Goal: Contribute content: Add original content to the website for others to see

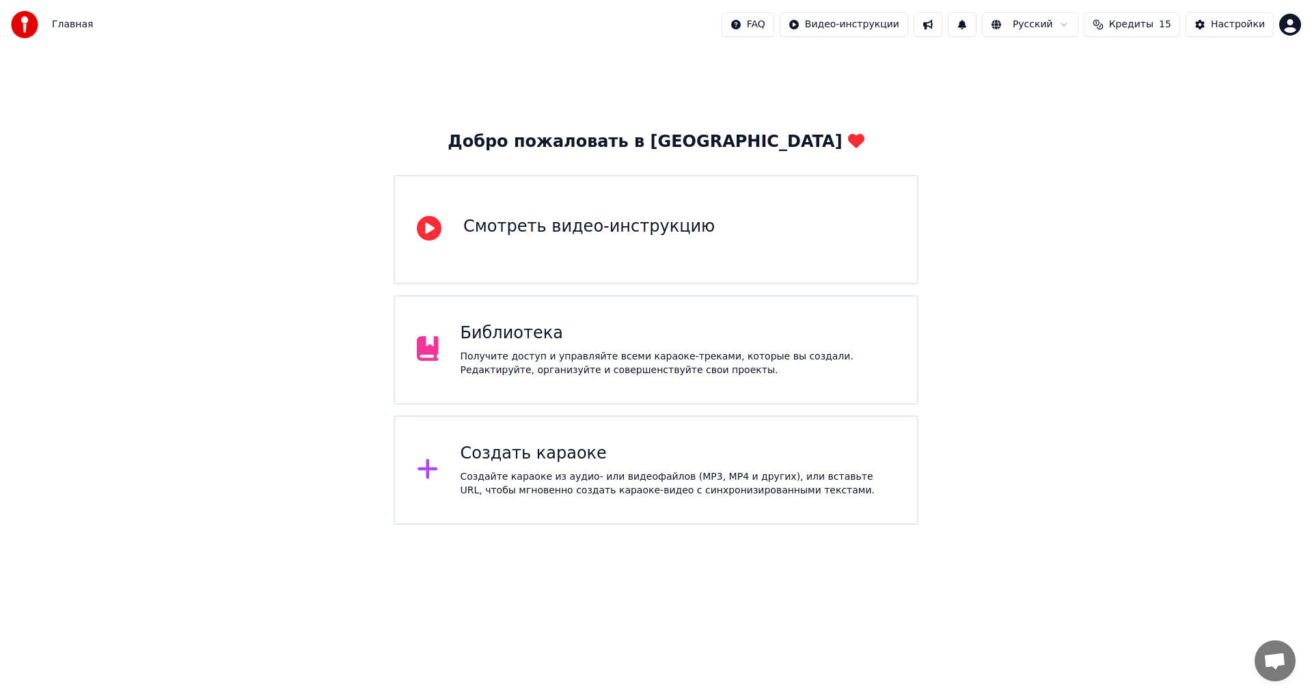
click at [707, 340] on div "Библиотека" at bounding box center [678, 334] width 435 height 22
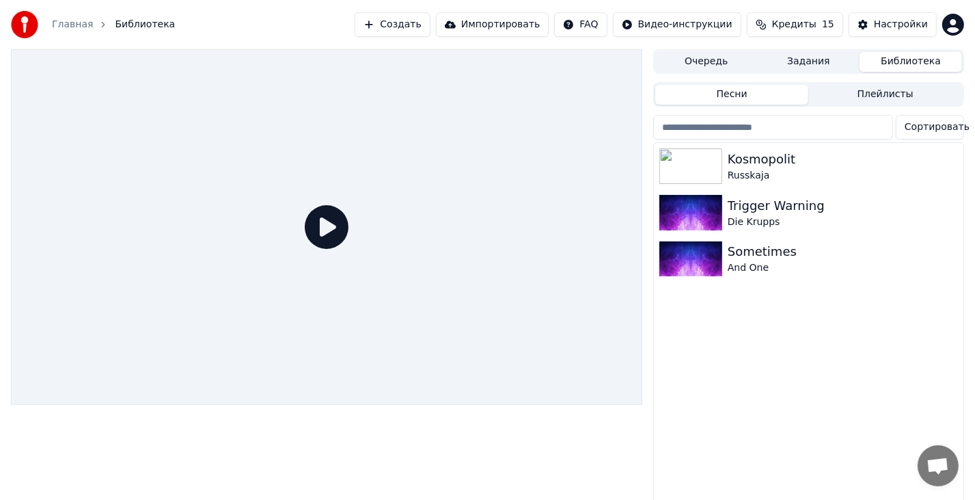
click at [430, 35] on button "Создать" at bounding box center [392, 24] width 75 height 25
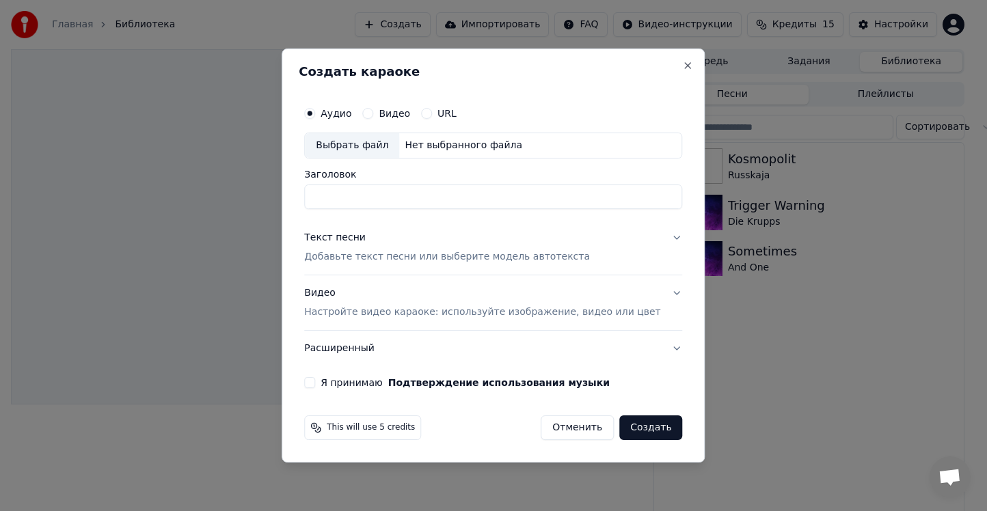
click at [351, 118] on label "Аудио" at bounding box center [336, 114] width 31 height 10
click at [315, 119] on button "Аудио" at bounding box center [309, 113] width 11 height 11
click at [357, 148] on div "Выбрать файл" at bounding box center [352, 145] width 94 height 25
type input "**********"
click at [419, 250] on p "Добавьте текст песни или выберите модель автотекста" at bounding box center [447, 257] width 286 height 14
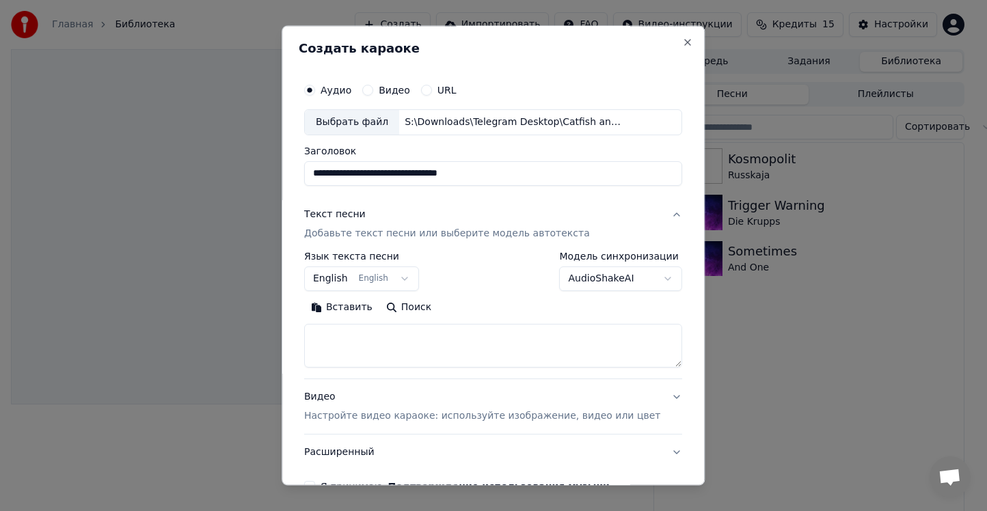
click at [615, 279] on body "**********" at bounding box center [487, 255] width 975 height 511
click at [586, 276] on body "**********" at bounding box center [487, 255] width 975 height 511
click at [588, 282] on body "**********" at bounding box center [487, 255] width 975 height 511
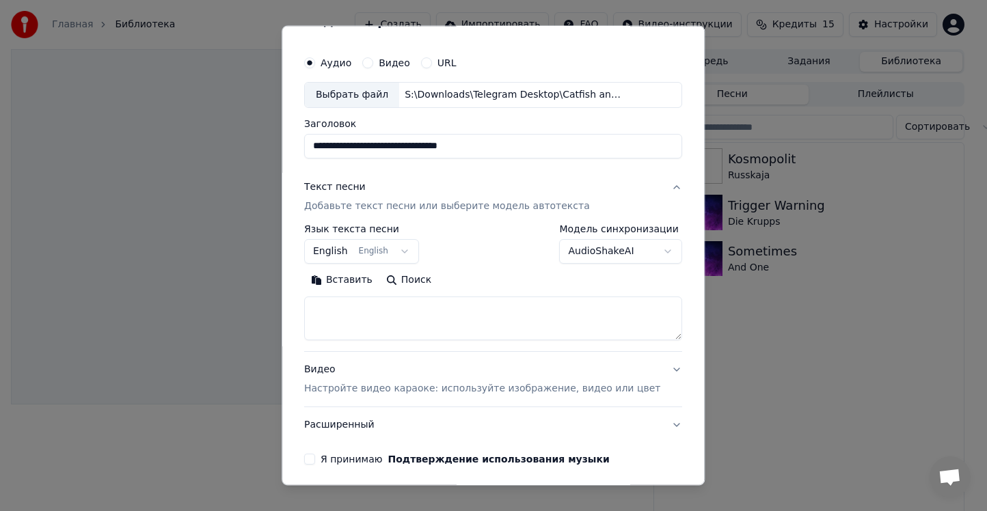
scroll to position [79, 0]
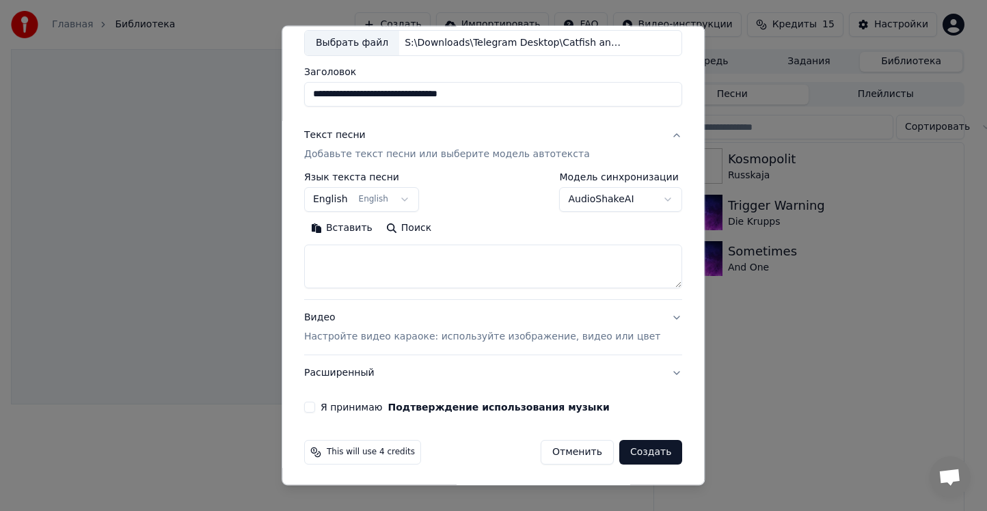
click at [407, 228] on button "Поиск" at bounding box center [408, 228] width 59 height 22
type textarea "**********"
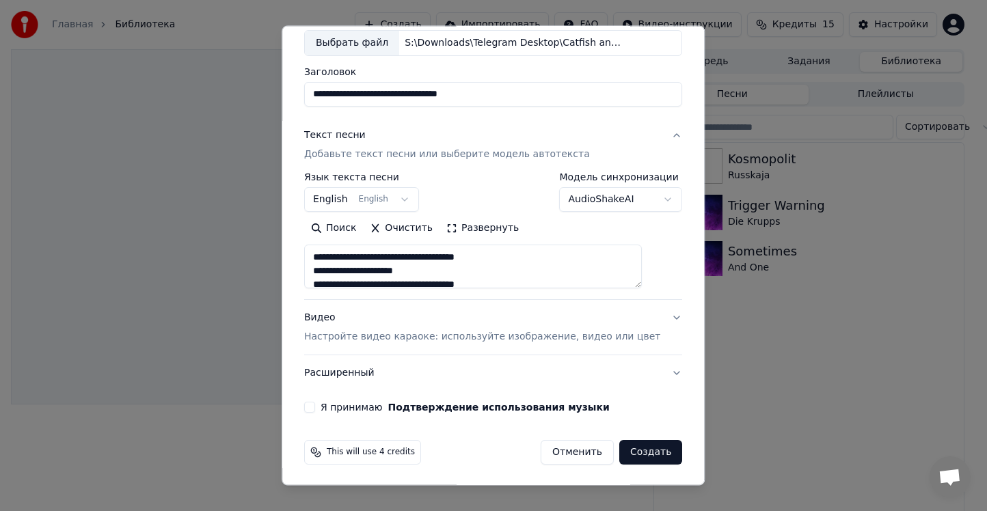
click at [315, 402] on button "Я принимаю Подтверждение использования музыки" at bounding box center [309, 407] width 11 height 11
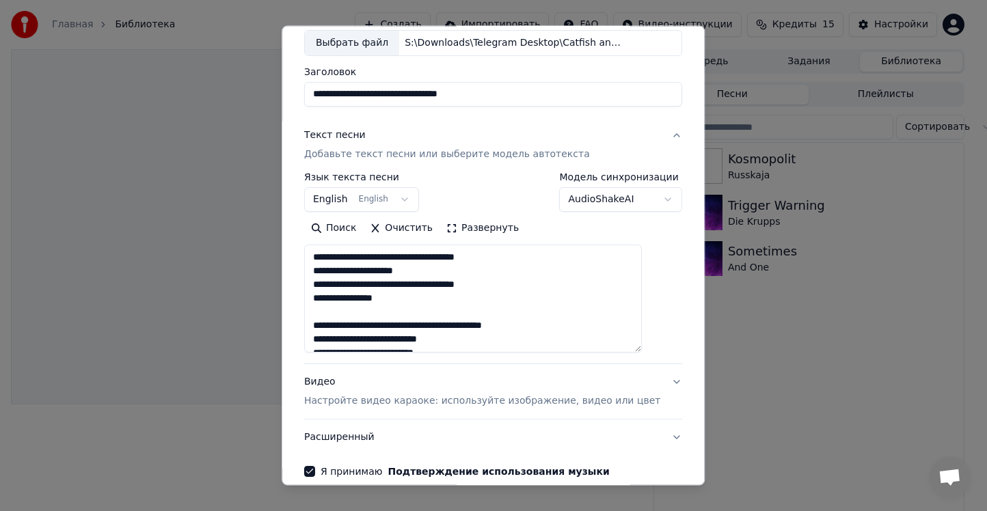
drag, startPoint x: 646, startPoint y: 285, endPoint x: 634, endPoint y: 349, distance: 65.4
click at [634, 349] on textarea at bounding box center [473, 299] width 338 height 108
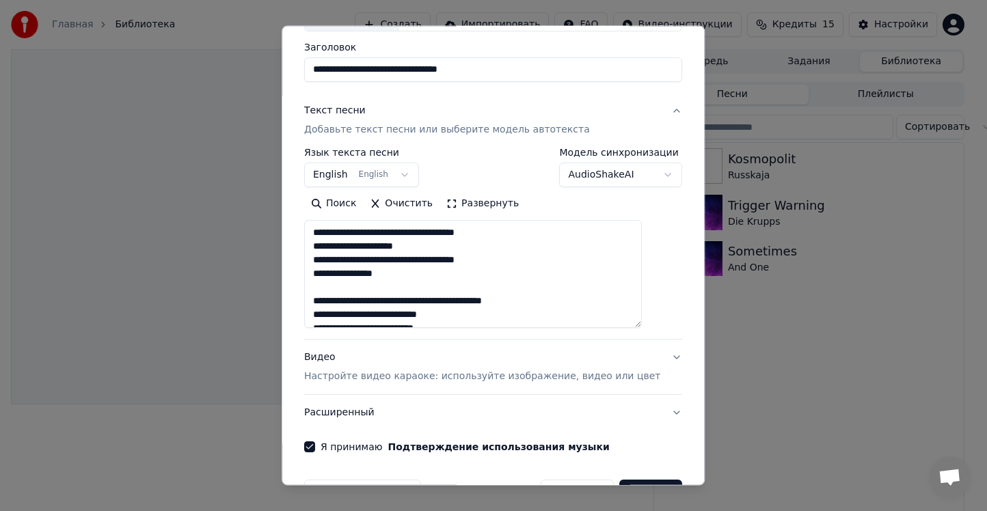
scroll to position [144, 0]
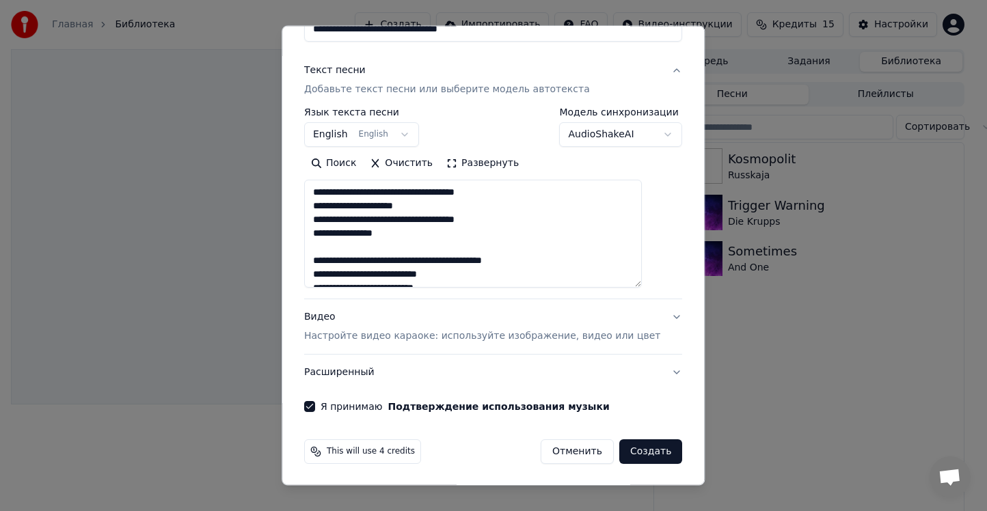
click at [625, 454] on button "Создать" at bounding box center [650, 451] width 63 height 25
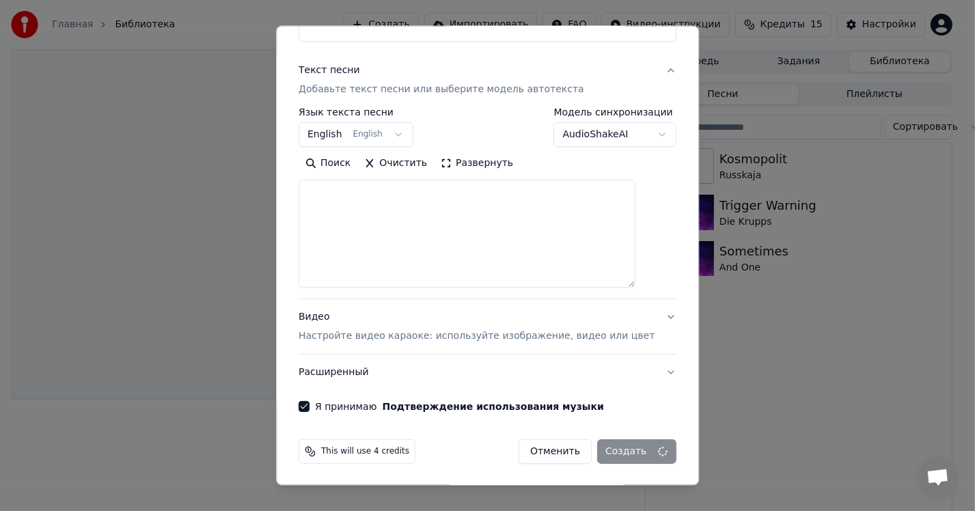
select select
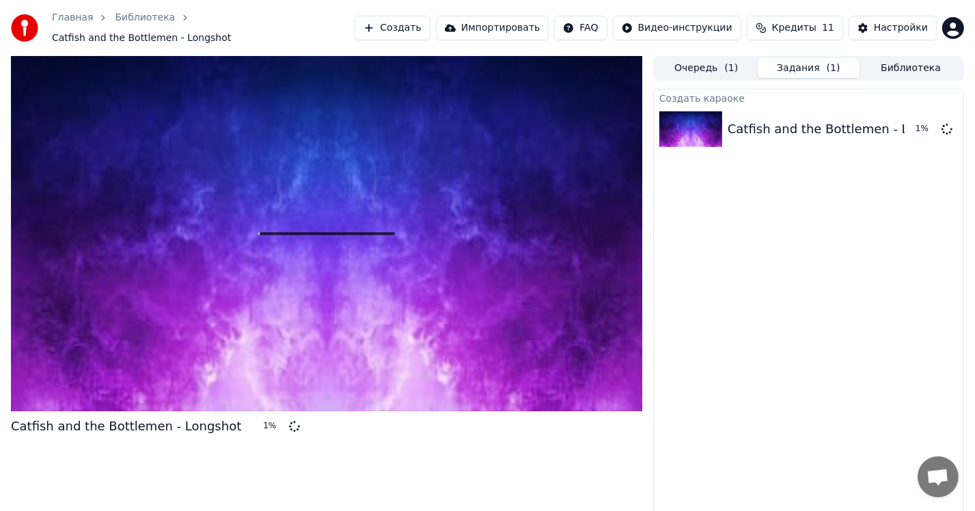
click at [426, 27] on button "Создать" at bounding box center [392, 28] width 75 height 25
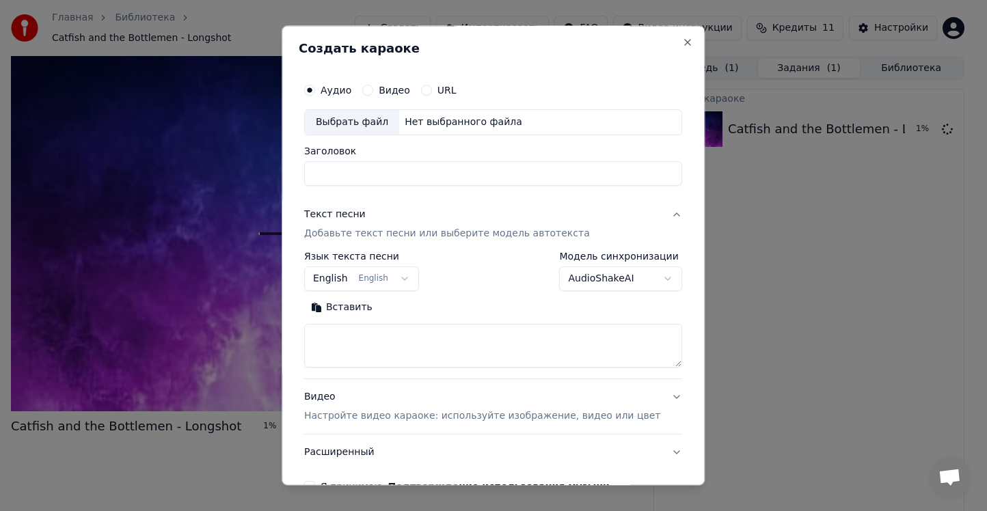
click at [392, 122] on div "Выбрать файл" at bounding box center [352, 122] width 94 height 25
type input "**********"
click at [409, 308] on button "Поиск" at bounding box center [408, 308] width 59 height 22
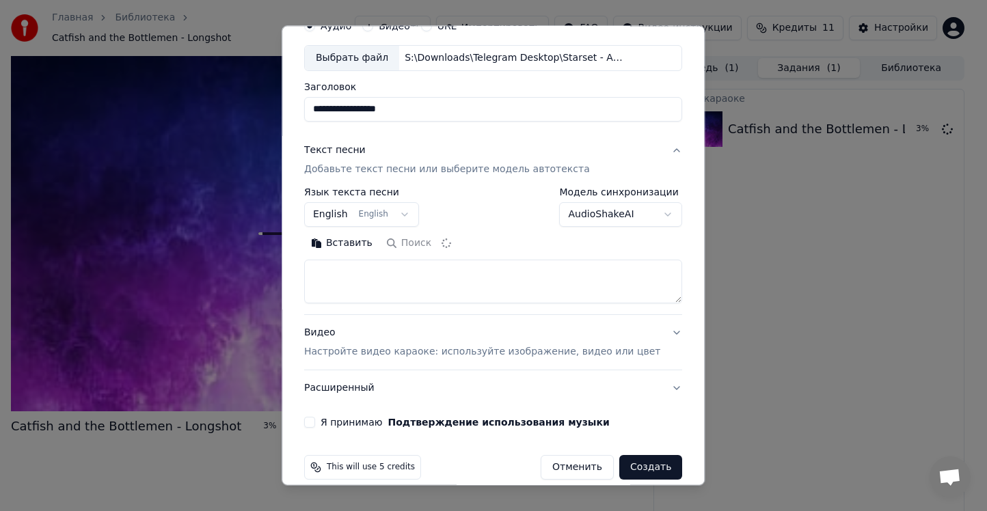
scroll to position [68, 0]
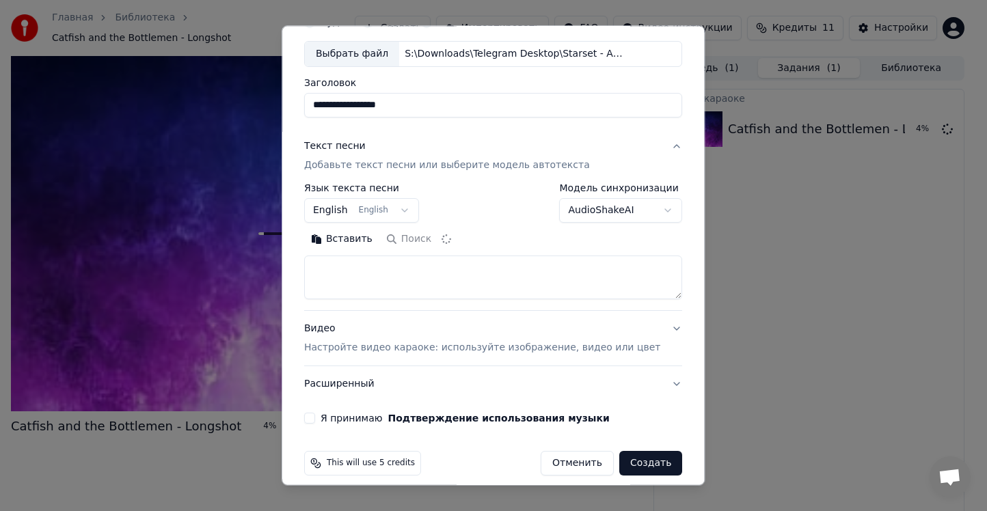
type textarea "**********"
click at [315, 421] on button "Я принимаю Подтверждение использования музыки" at bounding box center [309, 418] width 11 height 11
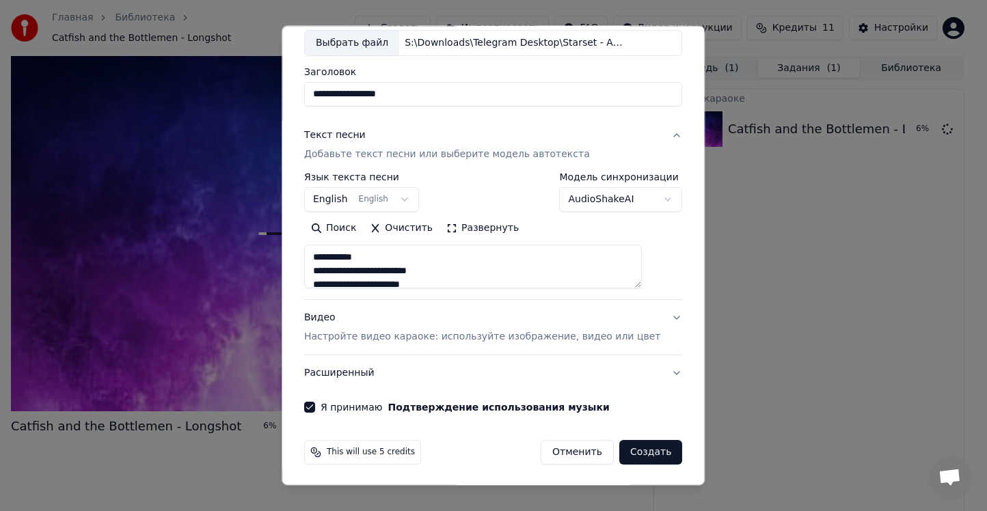
click at [642, 446] on button "Создать" at bounding box center [650, 452] width 63 height 25
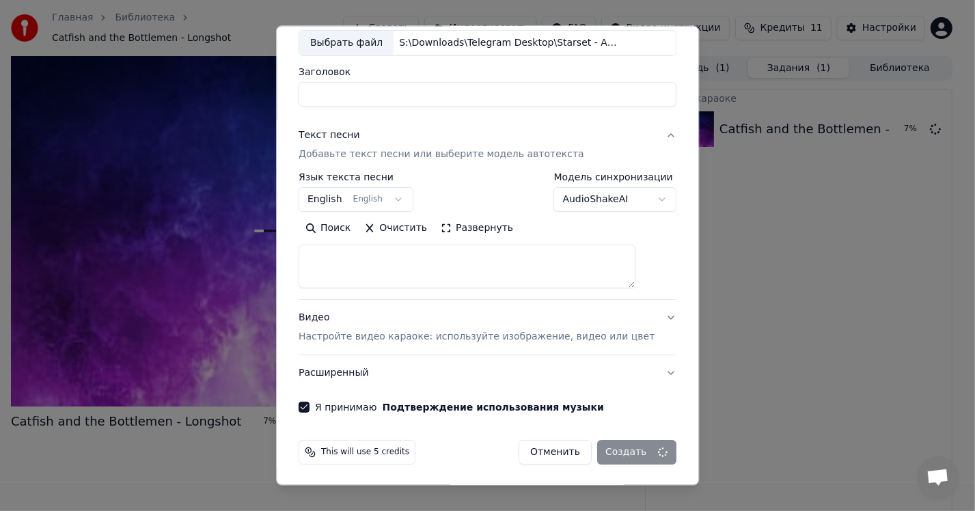
select select
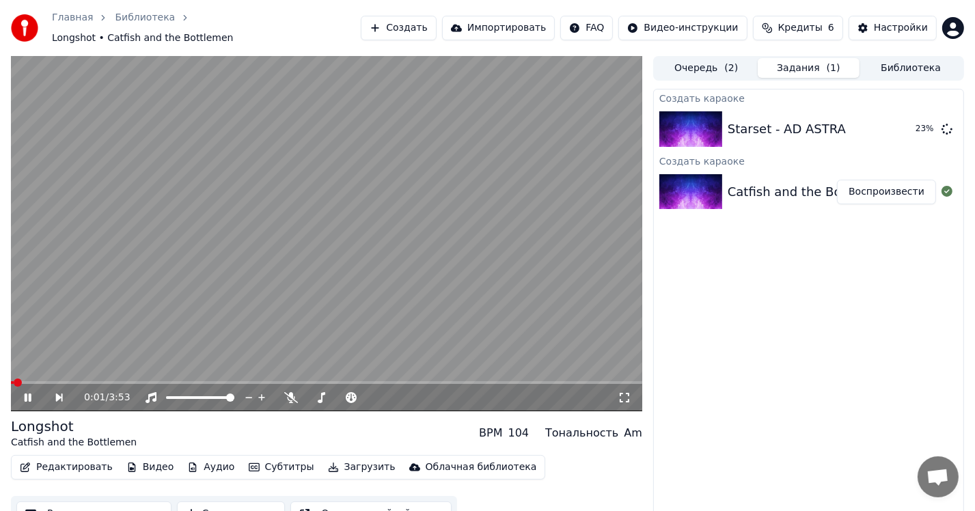
click at [331, 200] on video at bounding box center [326, 233] width 631 height 355
click at [428, 25] on button "Создать" at bounding box center [398, 28] width 75 height 25
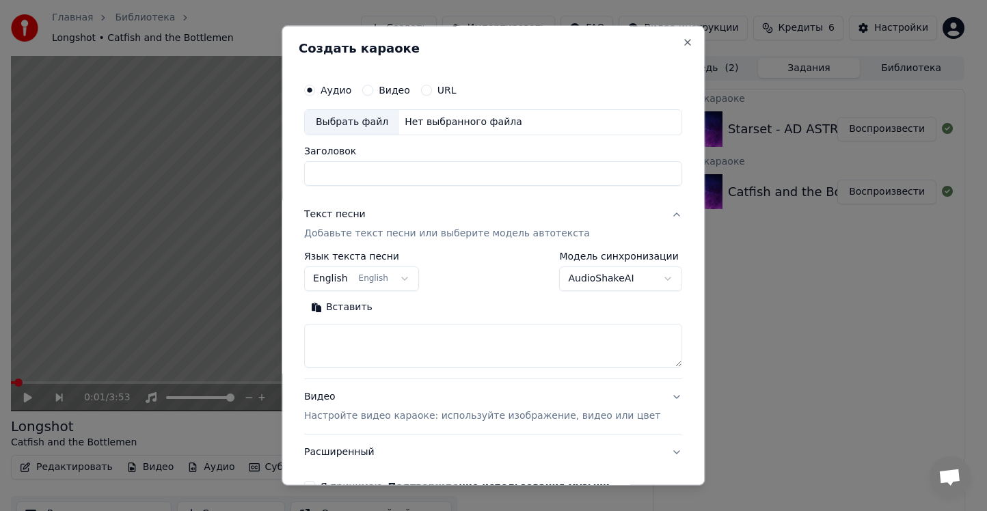
click at [385, 124] on div "Выбрать файл" at bounding box center [352, 122] width 94 height 25
click at [384, 176] on input "**********" at bounding box center [493, 173] width 378 height 25
click at [379, 176] on input "**********" at bounding box center [493, 173] width 378 height 25
type input "**********"
click at [397, 285] on button "English English" at bounding box center [361, 279] width 115 height 25
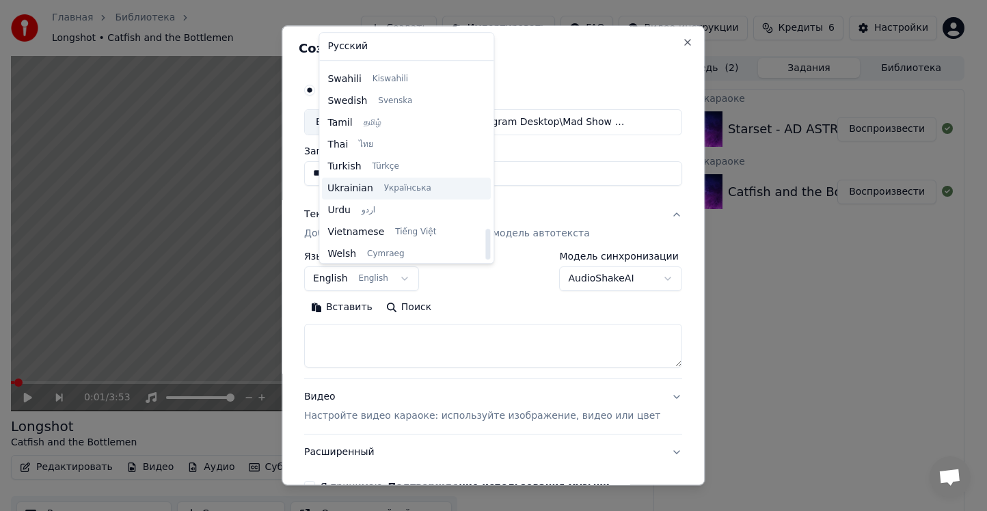
scroll to position [1049, 0]
select select "**"
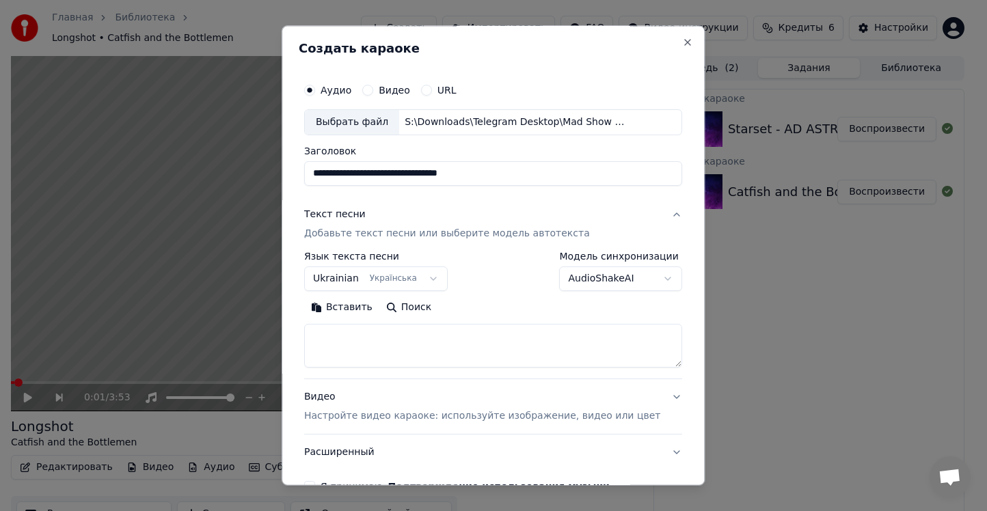
click at [411, 301] on button "Поиск" at bounding box center [408, 308] width 59 height 22
type textarea "**********"
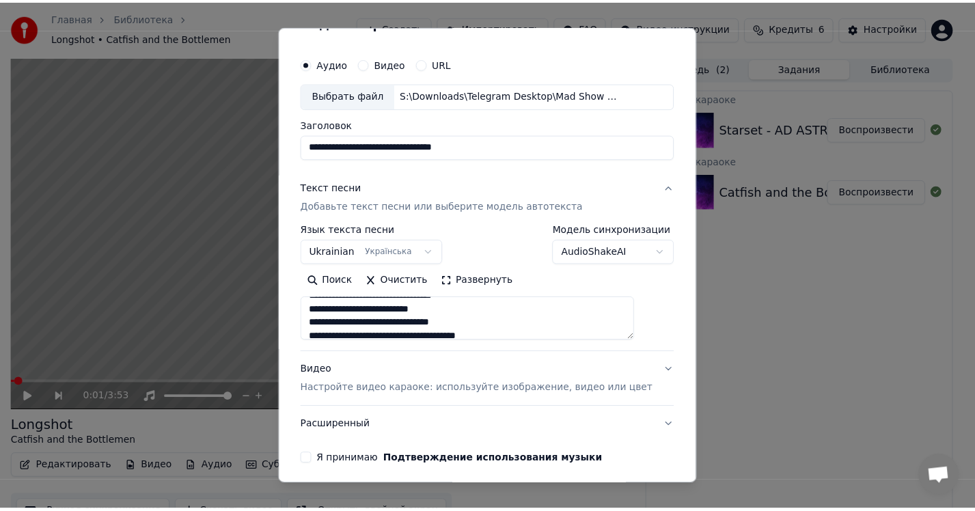
scroll to position [79, 0]
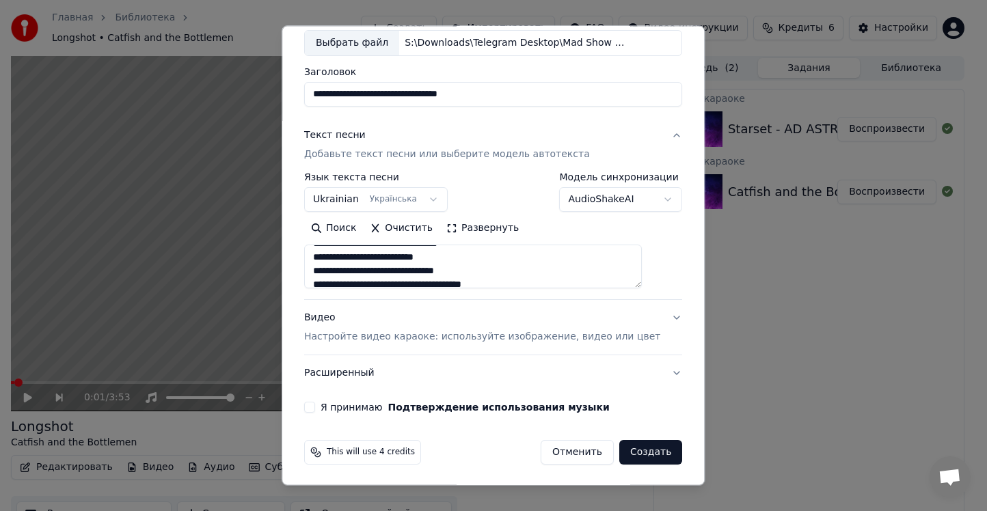
click at [315, 405] on button "Я принимаю Подтверждение использования музыки" at bounding box center [309, 407] width 11 height 11
click at [619, 450] on button "Создать" at bounding box center [650, 452] width 63 height 25
select select "**"
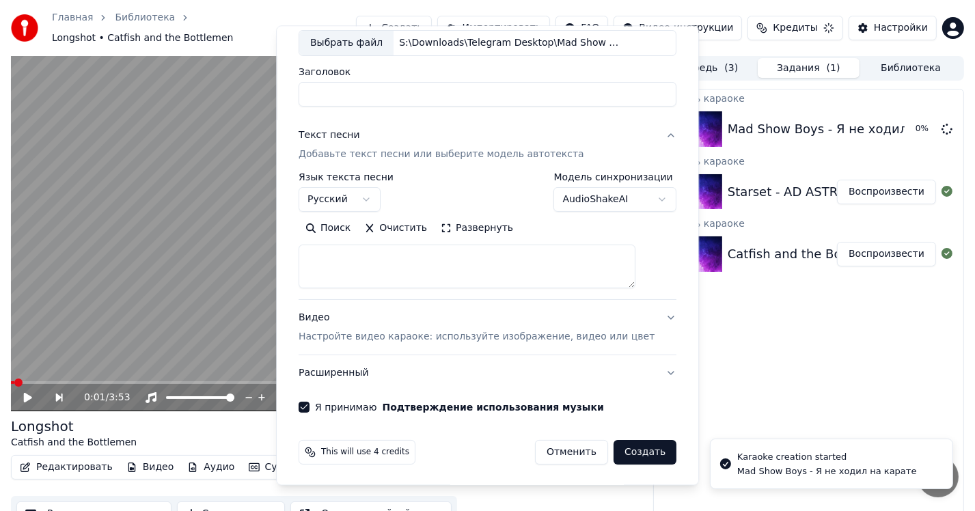
scroll to position [0, 0]
select select
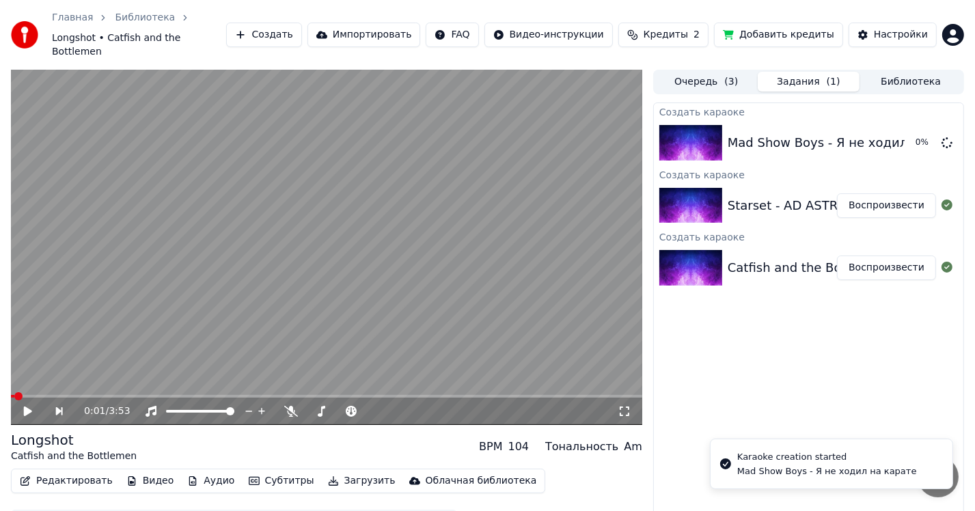
click at [775, 258] on div "Catfish and the Bottlemen - Longshot" at bounding box center [843, 267] width 230 height 19
click at [744, 261] on div "Catfish and the Bottlemen - Longshot" at bounding box center [843, 267] width 230 height 19
click at [856, 258] on button "Воспроизвести" at bounding box center [886, 268] width 99 height 25
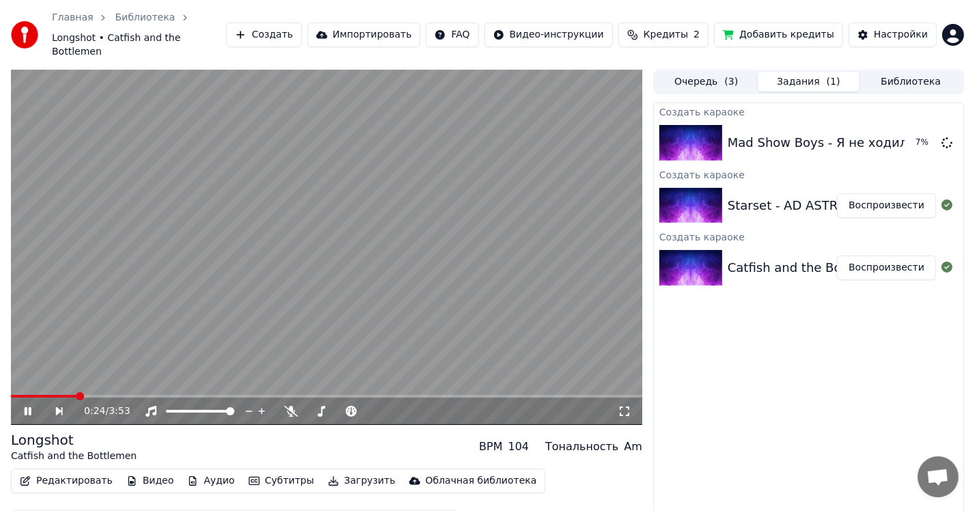
click at [44, 398] on div "0:24 / 3:53" at bounding box center [326, 411] width 631 height 27
click at [42, 395] on span at bounding box center [45, 396] width 68 height 3
click at [34, 395] on span at bounding box center [23, 396] width 25 height 3
click at [212, 395] on span at bounding box center [326, 396] width 631 height 3
click at [304, 395] on span at bounding box center [326, 396] width 631 height 3
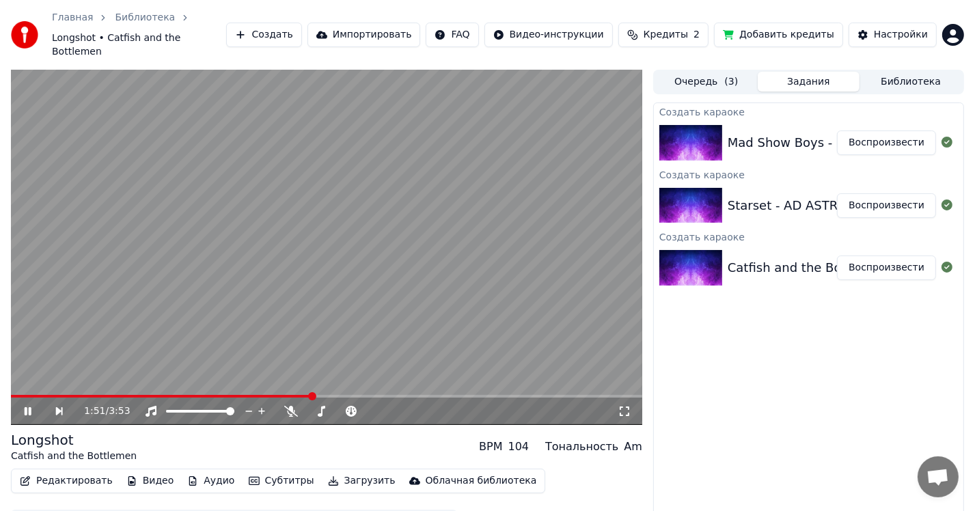
click at [29, 407] on icon at bounding box center [28, 411] width 7 height 8
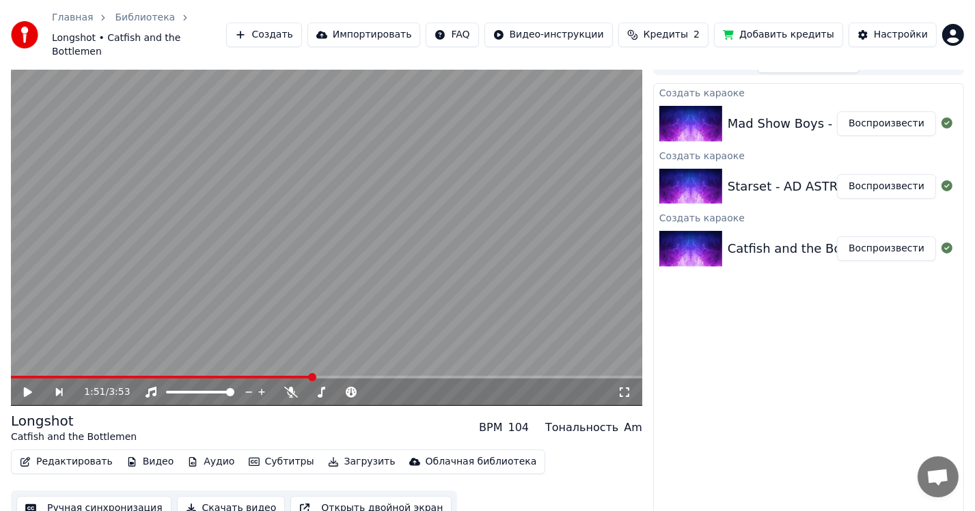
scroll to position [20, 0]
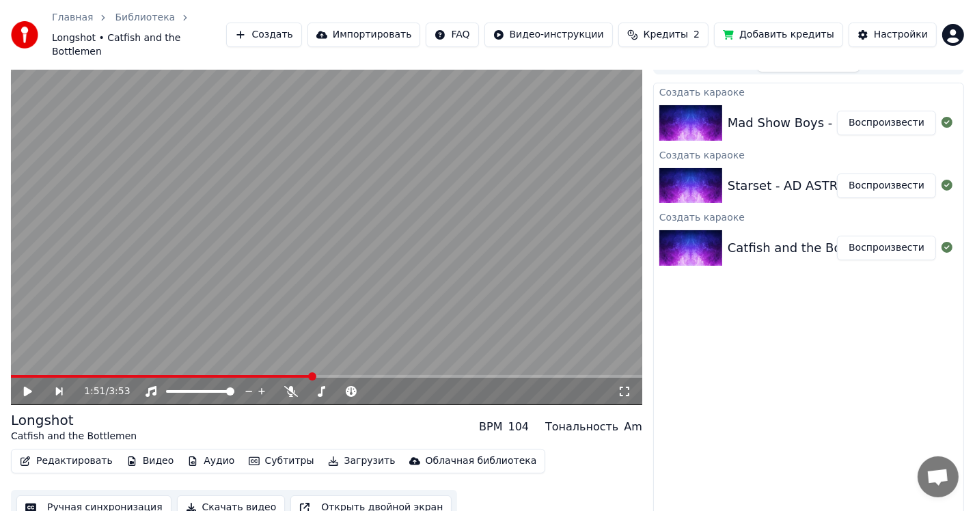
click at [223, 495] on button "Скачать видео" at bounding box center [231, 507] width 109 height 25
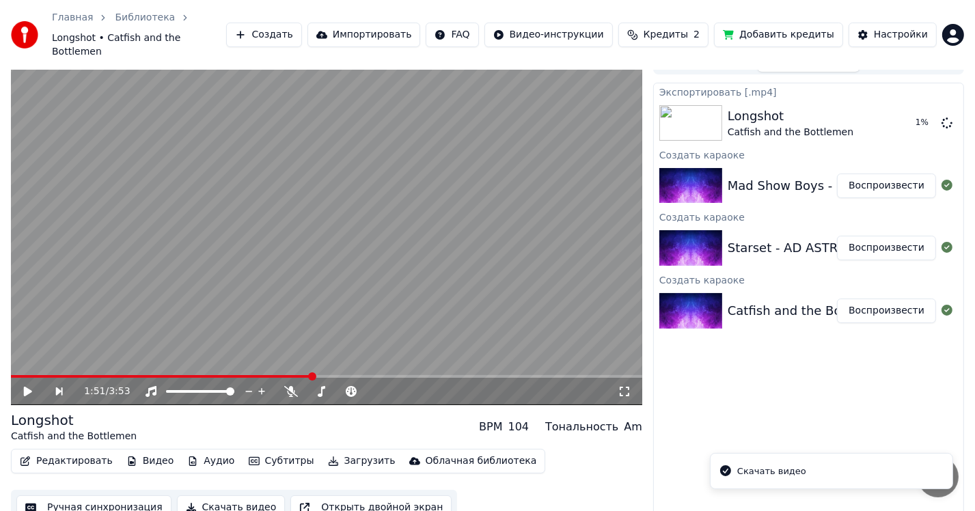
click at [817, 243] on div "Starset - AD ASTRA" at bounding box center [787, 247] width 118 height 19
click at [866, 236] on button "Воспроизвести" at bounding box center [886, 248] width 99 height 25
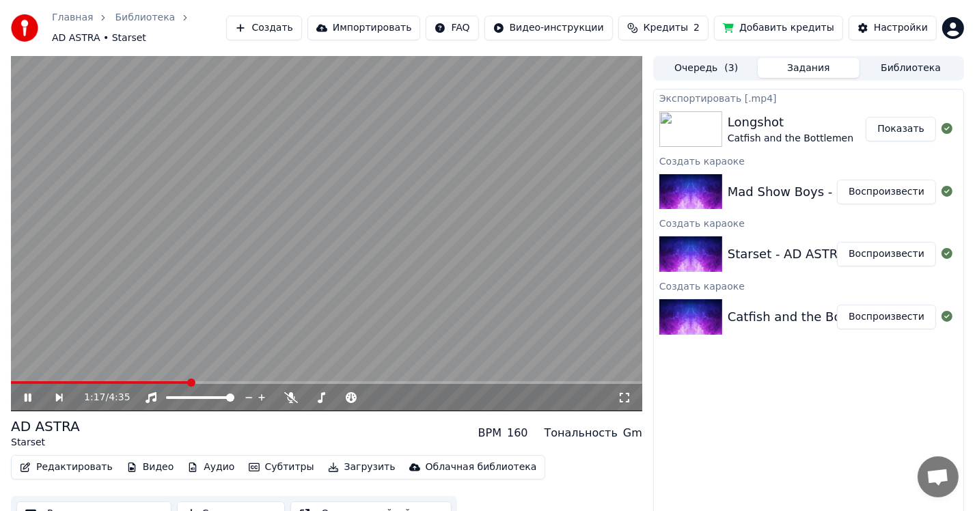
click at [176, 381] on span at bounding box center [100, 382] width 178 height 3
click at [31, 392] on icon at bounding box center [37, 397] width 31 height 11
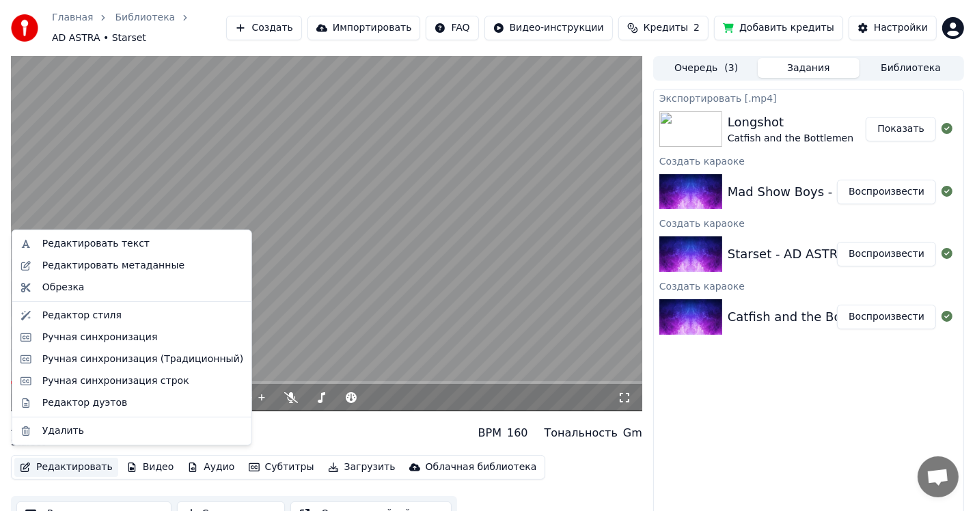
click at [33, 461] on button "Редактировать" at bounding box center [66, 467] width 104 height 19
click at [72, 336] on div "Ручная синхронизация" at bounding box center [99, 338] width 115 height 14
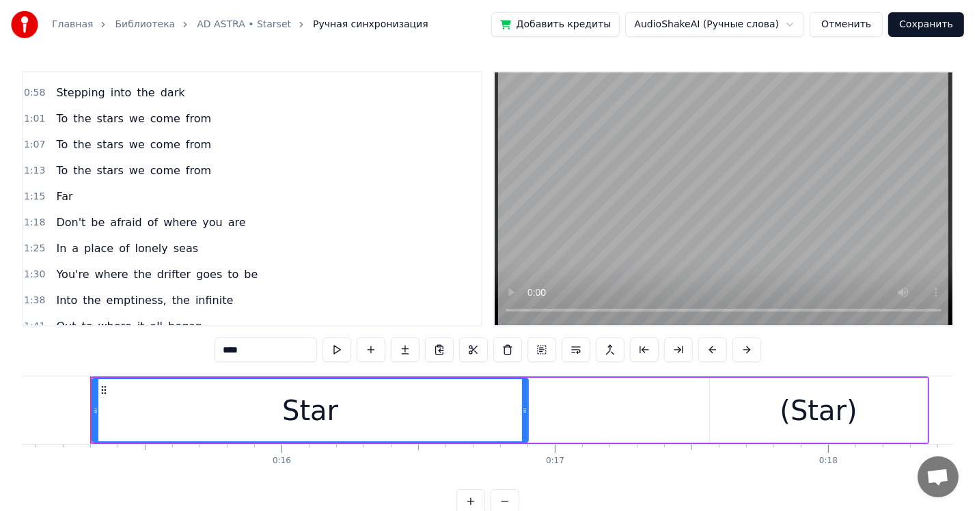
scroll to position [273, 0]
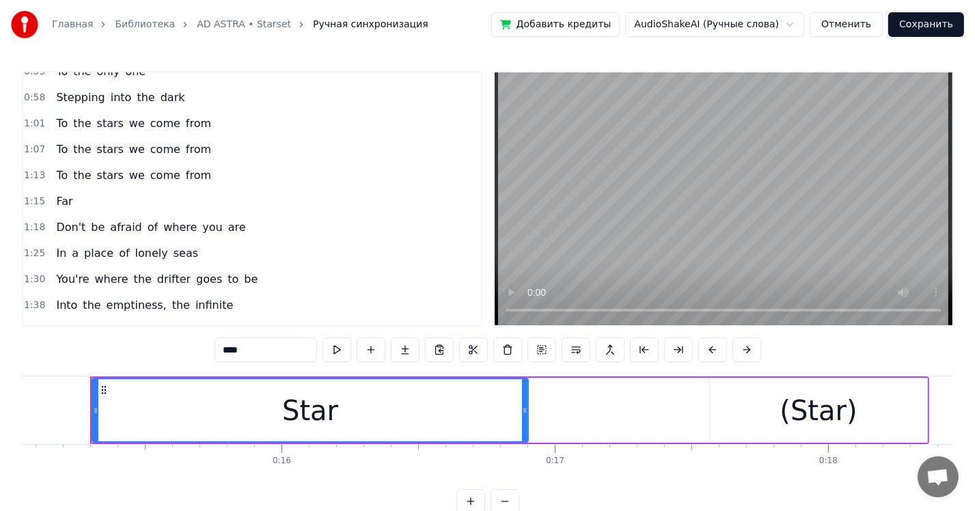
click at [126, 163] on div "To the stars we come from" at bounding box center [134, 175] width 166 height 25
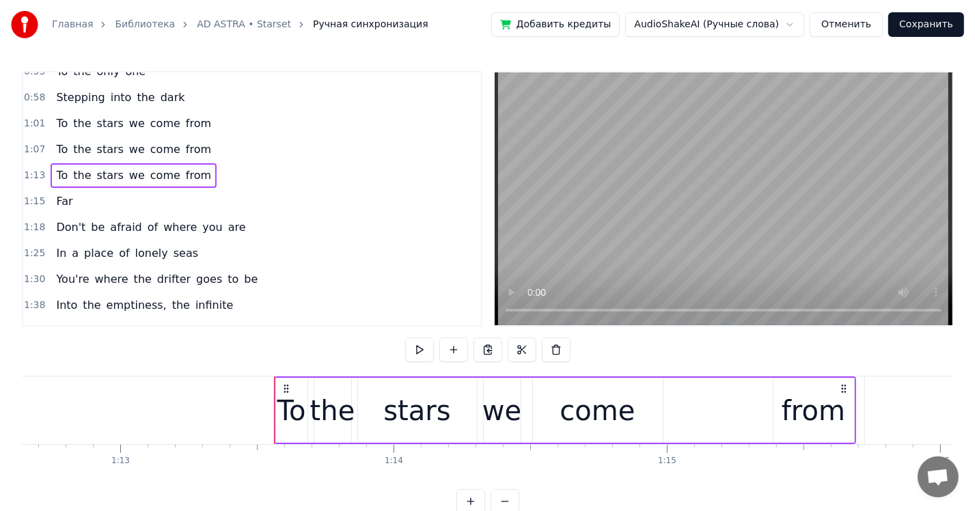
scroll to position [0, 20039]
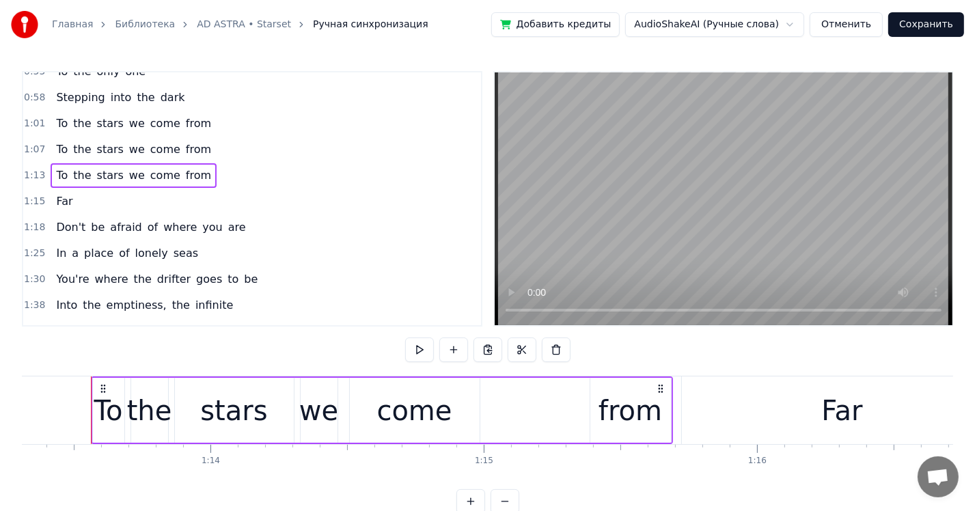
click at [823, 420] on div "Far" at bounding box center [842, 411] width 321 height 68
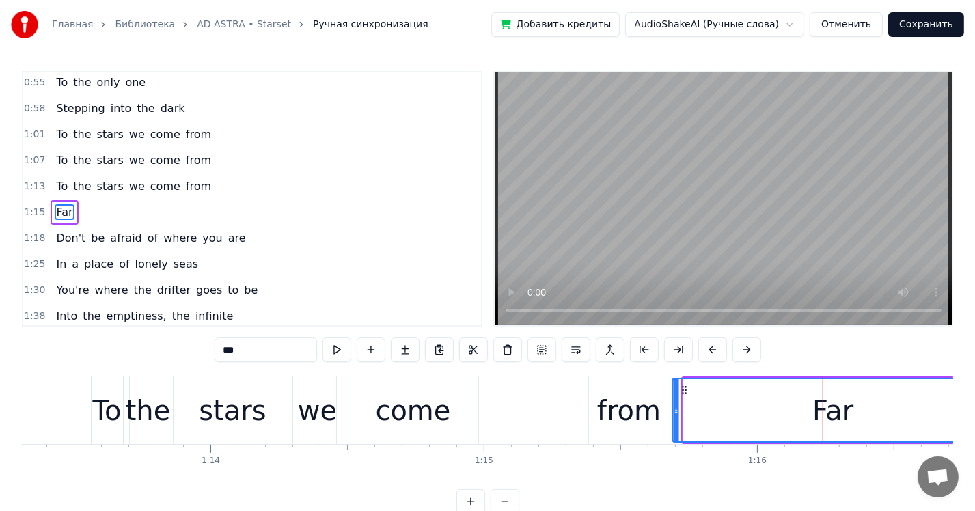
drag, startPoint x: 691, startPoint y: 388, endPoint x: 677, endPoint y: 386, distance: 13.8
click at [679, 386] on icon at bounding box center [684, 390] width 11 height 11
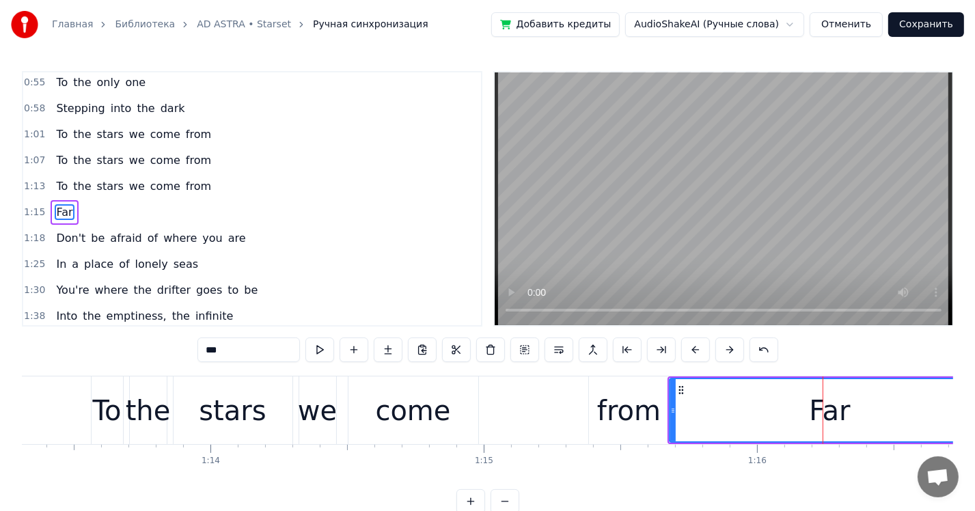
click at [631, 390] on div "from" at bounding box center [629, 410] width 64 height 41
type input "****"
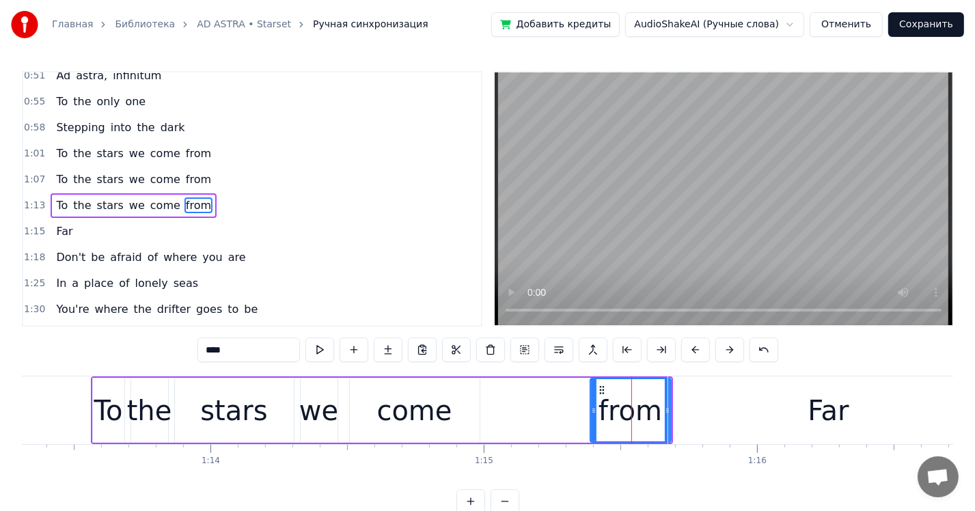
scroll to position [238, 0]
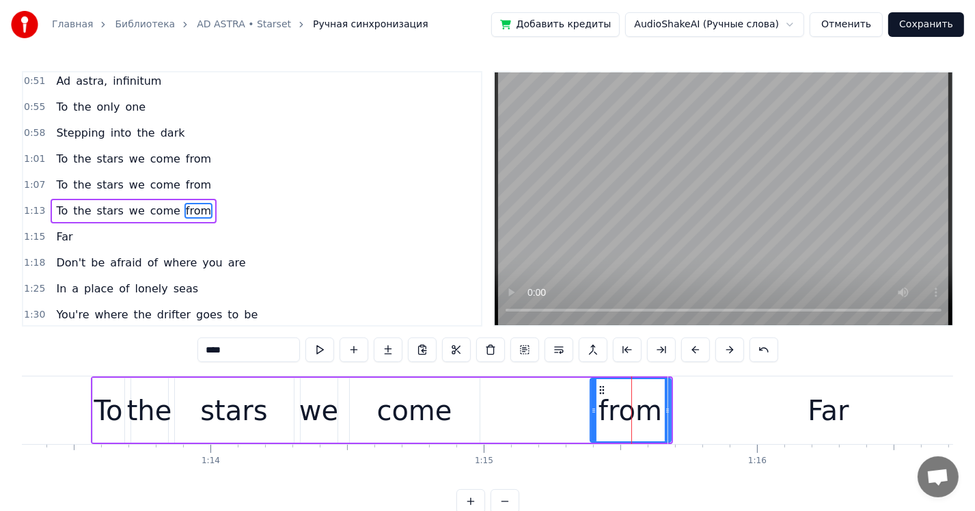
click at [551, 413] on div "To the stars we come from" at bounding box center [382, 411] width 582 height 68
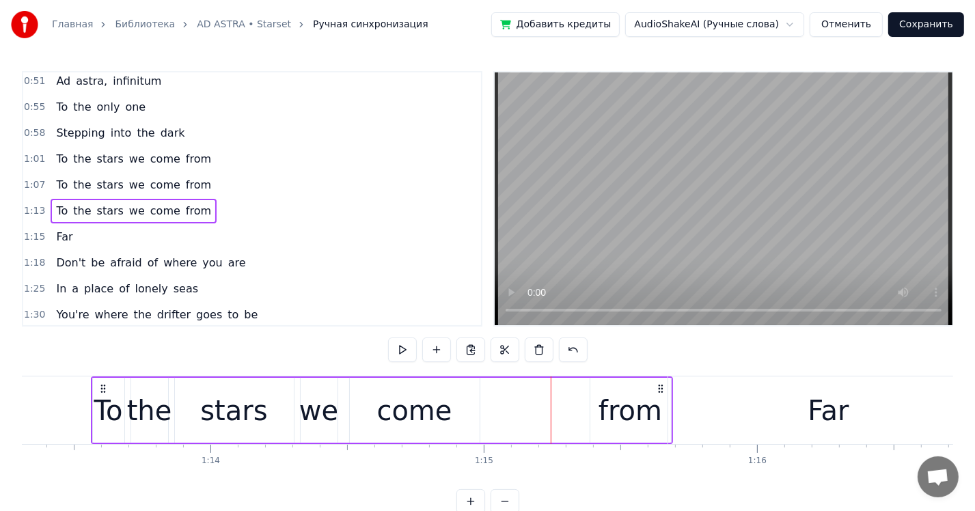
click at [711, 407] on div "Far" at bounding box center [828, 411] width 321 height 68
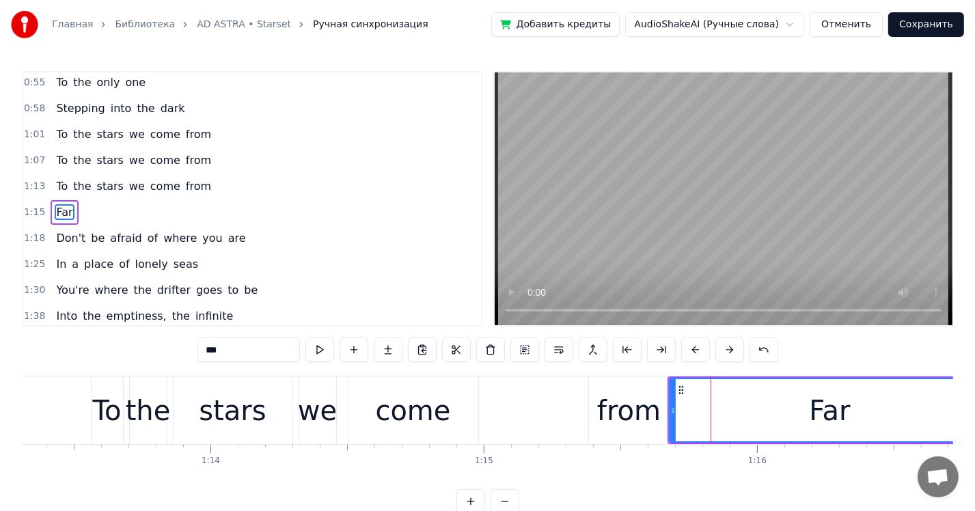
click at [513, 389] on div "To the stars we come from" at bounding box center [382, 411] width 582 height 68
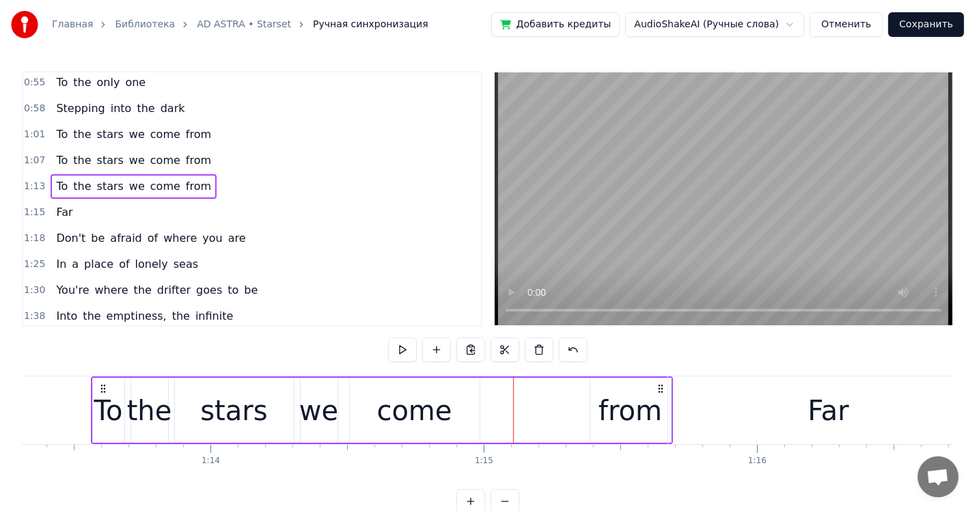
click at [603, 411] on div "from" at bounding box center [631, 410] width 64 height 41
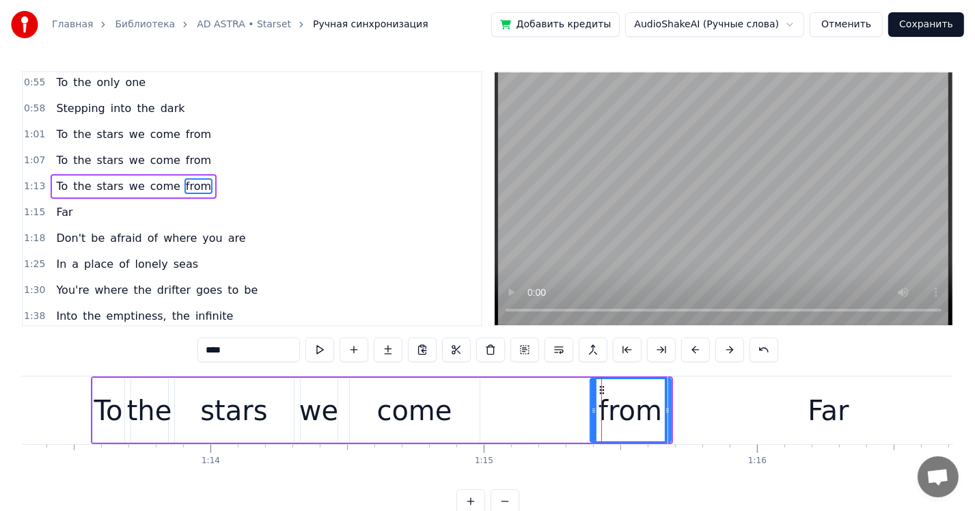
scroll to position [238, 0]
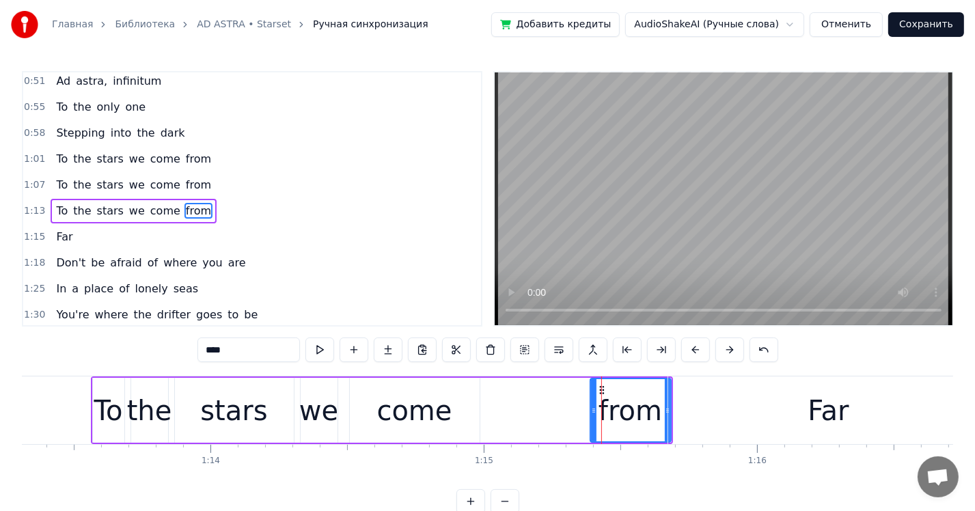
click at [396, 413] on div "come" at bounding box center [414, 410] width 75 height 41
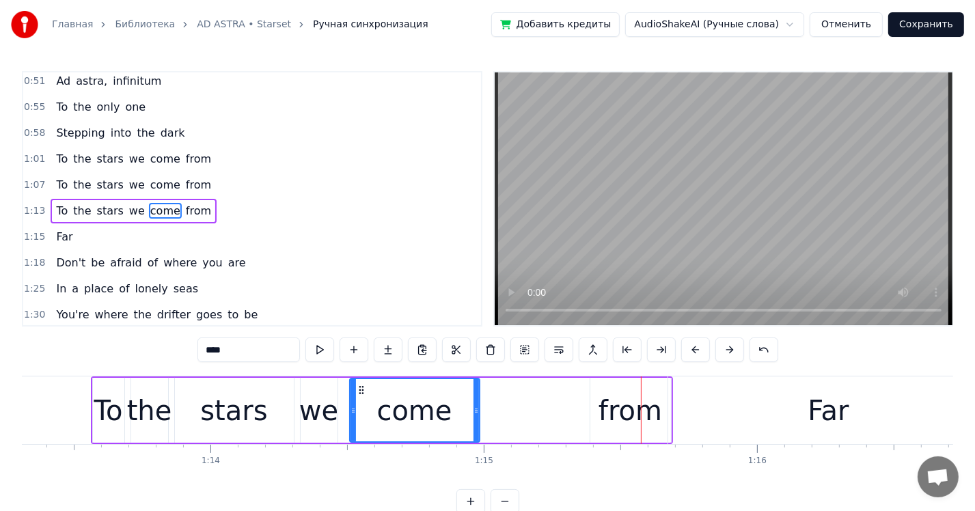
click at [249, 405] on div "stars" at bounding box center [233, 410] width 67 height 41
type input "*****"
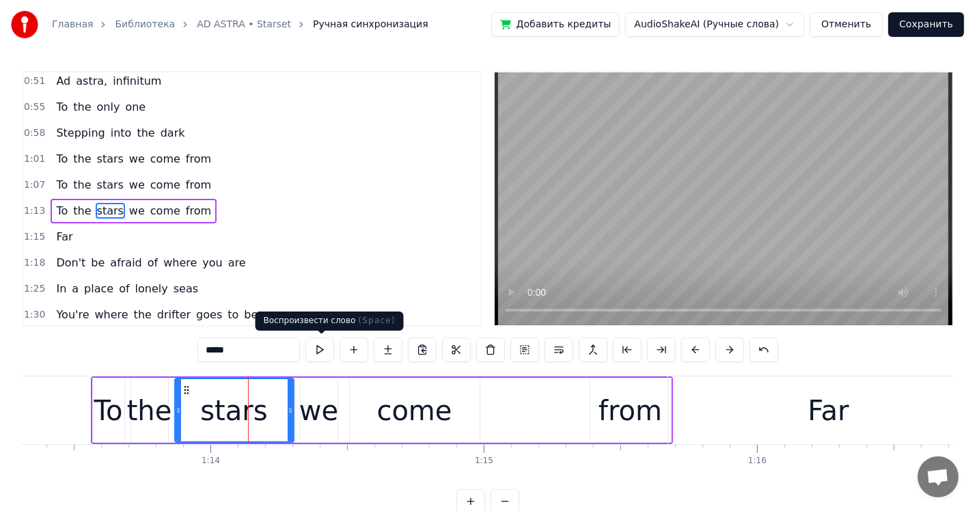
click at [316, 340] on button at bounding box center [319, 350] width 29 height 25
click at [606, 410] on div "from" at bounding box center [631, 410] width 64 height 41
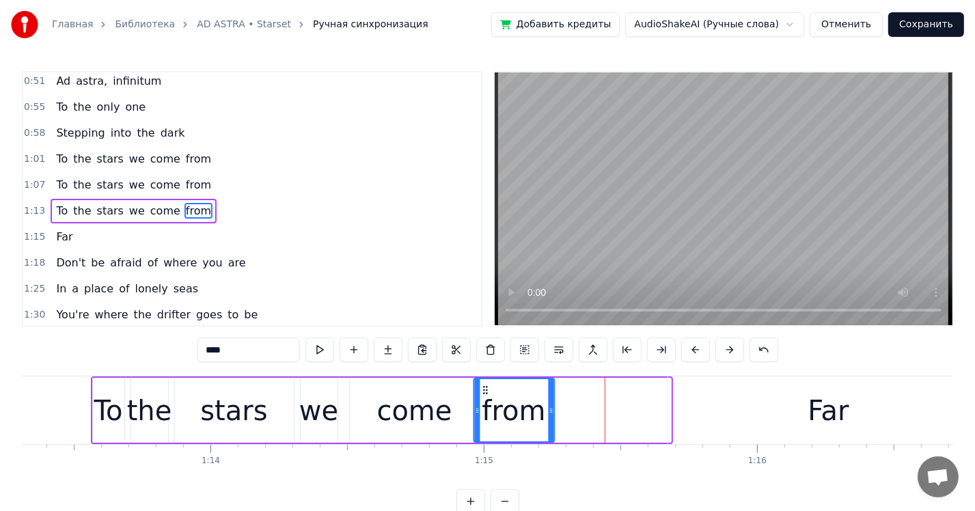
drag, startPoint x: 601, startPoint y: 385, endPoint x: 485, endPoint y: 389, distance: 116.2
click at [485, 389] on icon at bounding box center [485, 390] width 11 height 11
click at [300, 403] on div "we" at bounding box center [319, 410] width 38 height 65
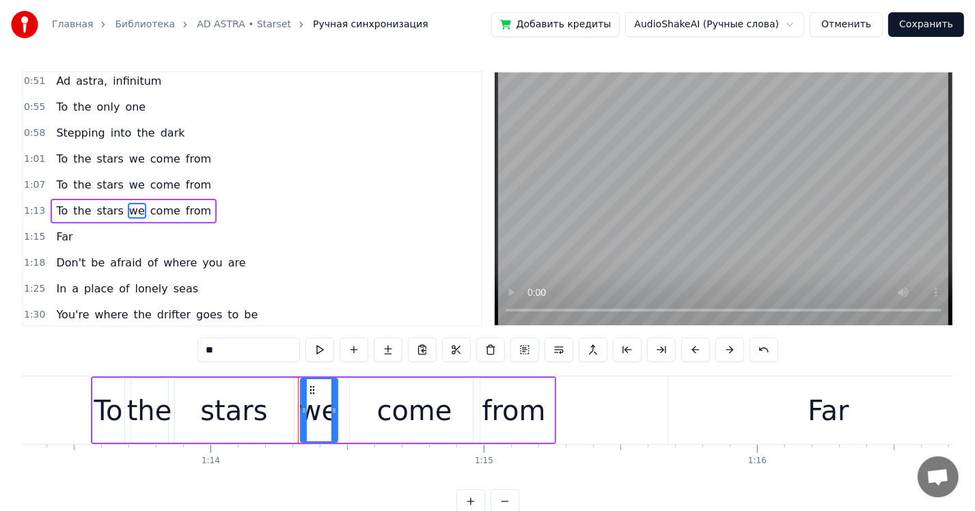
click at [245, 409] on div "stars" at bounding box center [233, 410] width 67 height 41
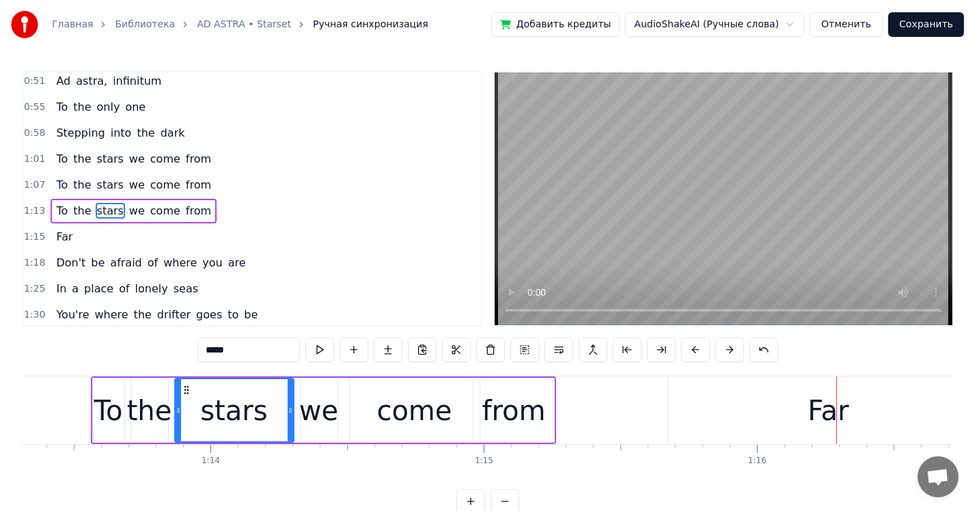
click at [815, 391] on div "Far" at bounding box center [828, 410] width 41 height 41
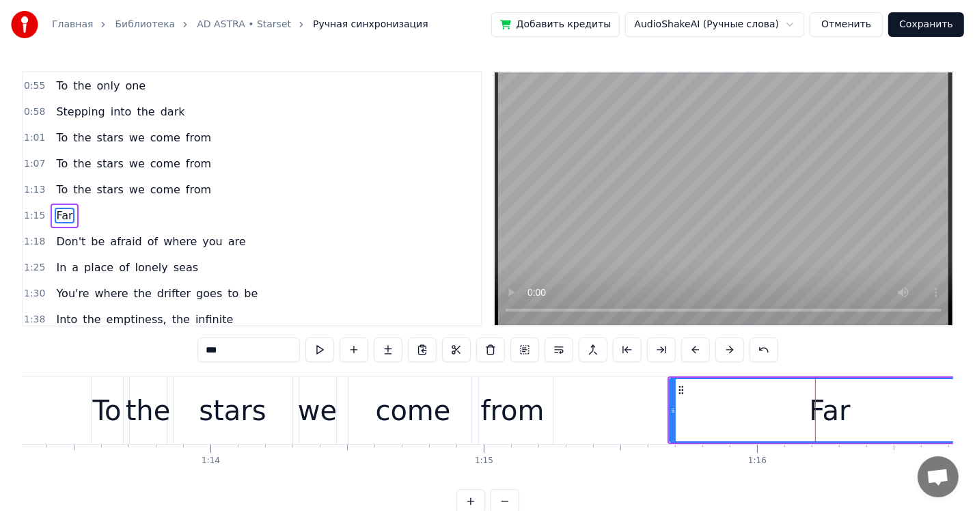
scroll to position [262, 0]
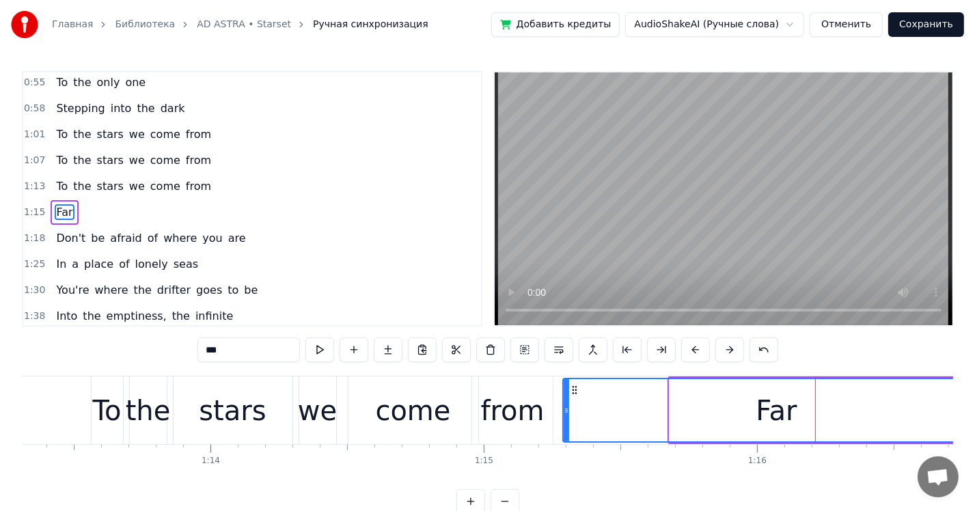
drag, startPoint x: 672, startPoint y: 396, endPoint x: 566, endPoint y: 400, distance: 106.7
click at [566, 400] on div at bounding box center [566, 410] width 5 height 62
click at [410, 393] on div "come" at bounding box center [412, 410] width 75 height 41
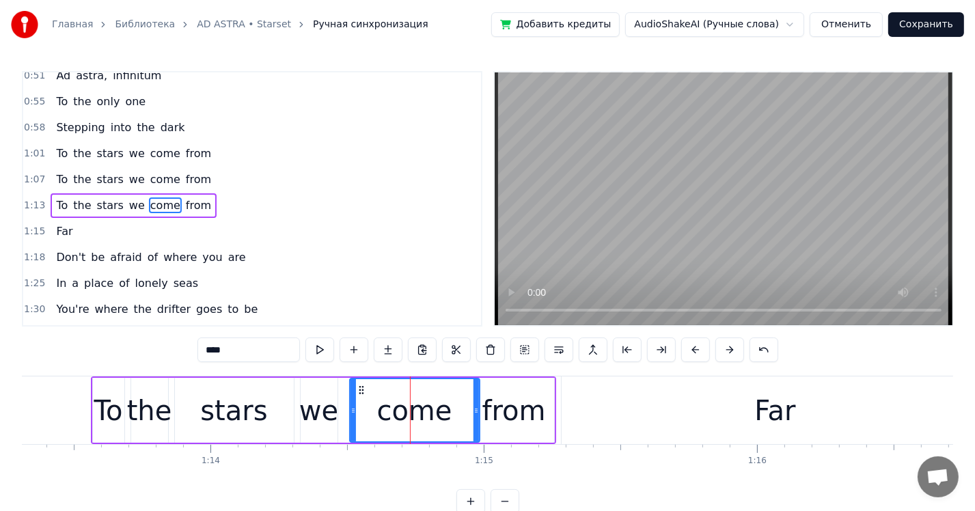
scroll to position [238, 0]
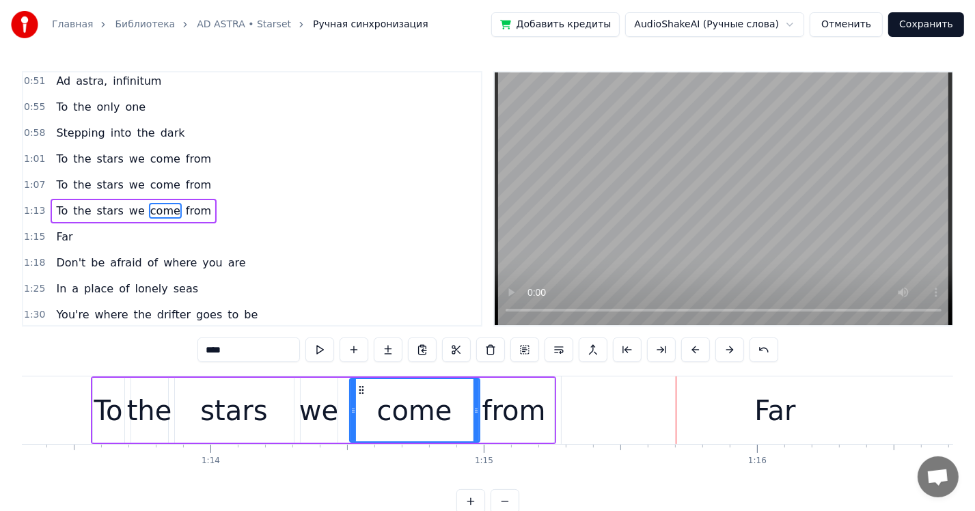
click at [594, 404] on div "Far" at bounding box center [776, 411] width 428 height 68
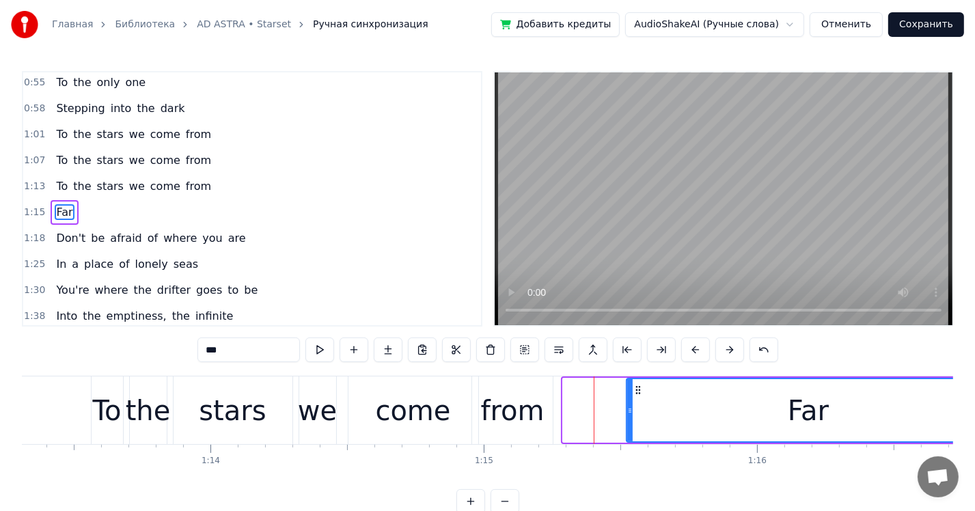
drag, startPoint x: 563, startPoint y: 408, endPoint x: 626, endPoint y: 407, distance: 62.9
click at [627, 407] on icon at bounding box center [629, 410] width 5 height 11
click at [528, 396] on div "from" at bounding box center [513, 410] width 64 height 41
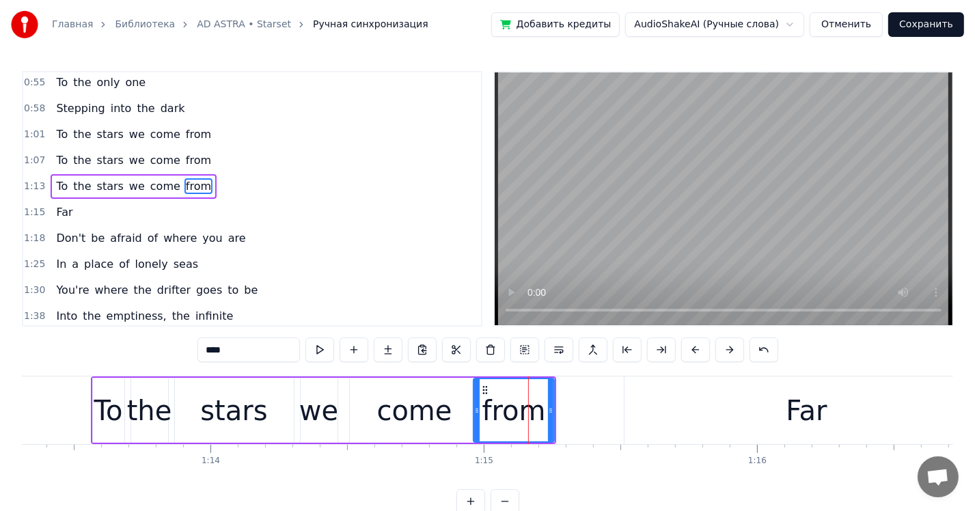
scroll to position [238, 0]
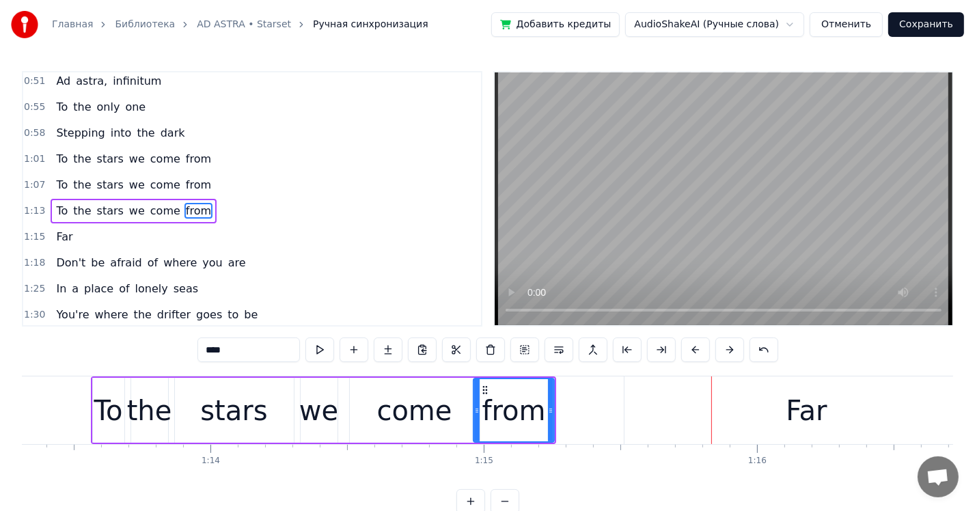
click at [734, 412] on div "Far" at bounding box center [807, 411] width 365 height 68
type input "***"
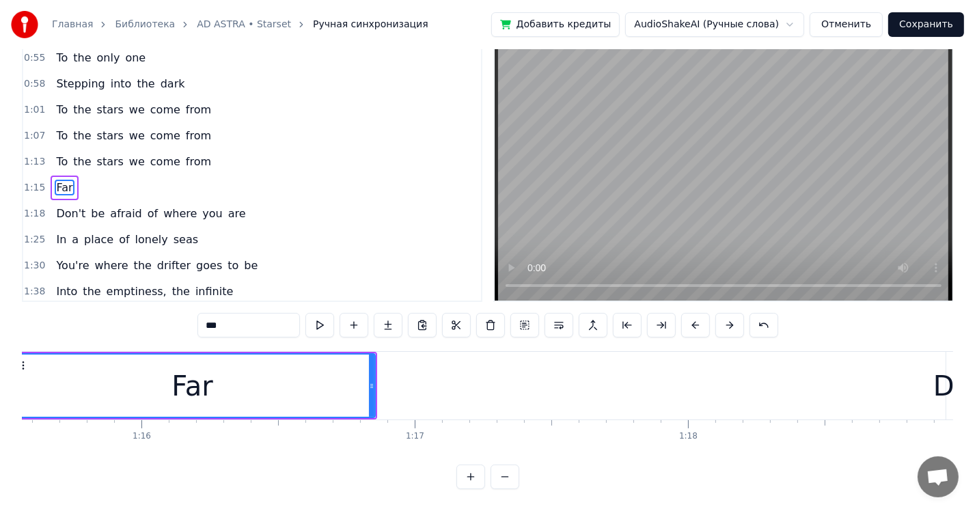
scroll to position [0, 20473]
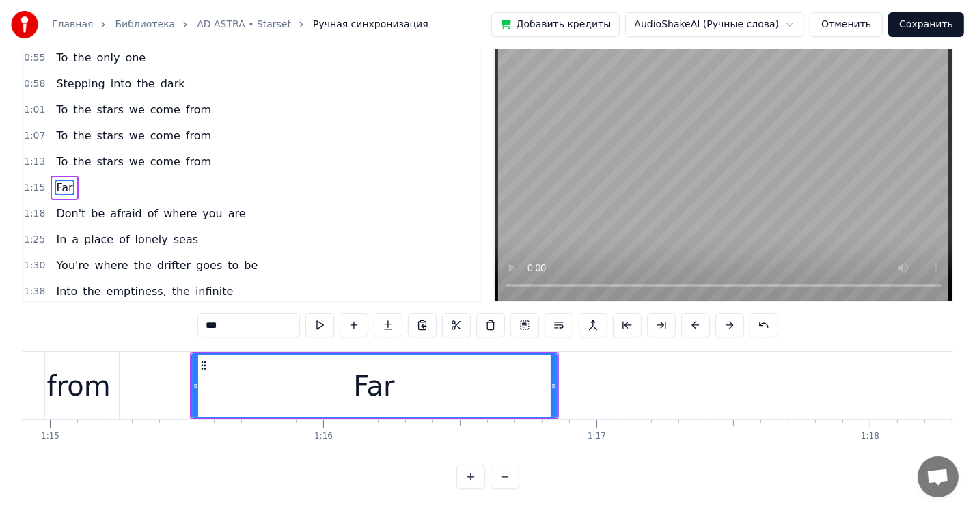
click at [317, 367] on div "Far" at bounding box center [375, 386] width 364 height 62
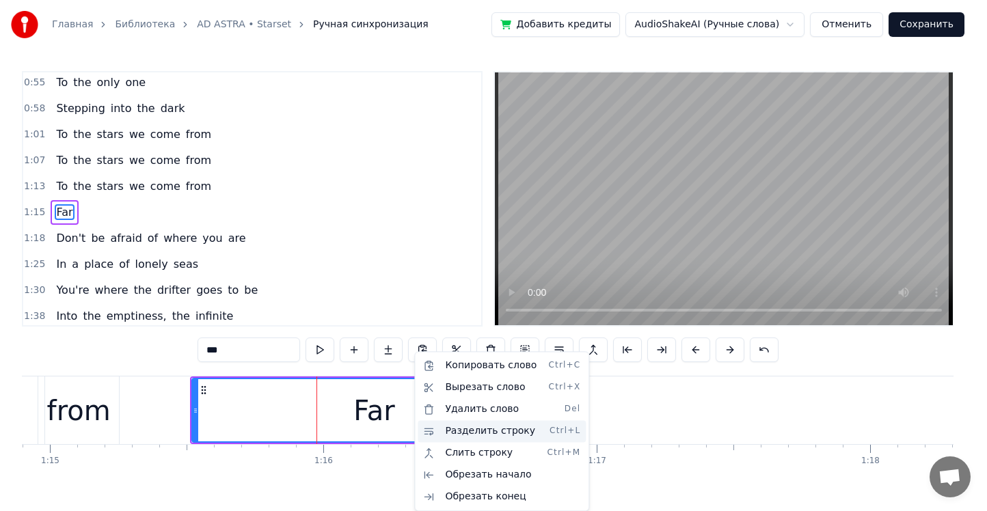
click at [494, 429] on div "Разделить строку Ctrl+L" at bounding box center [502, 431] width 168 height 22
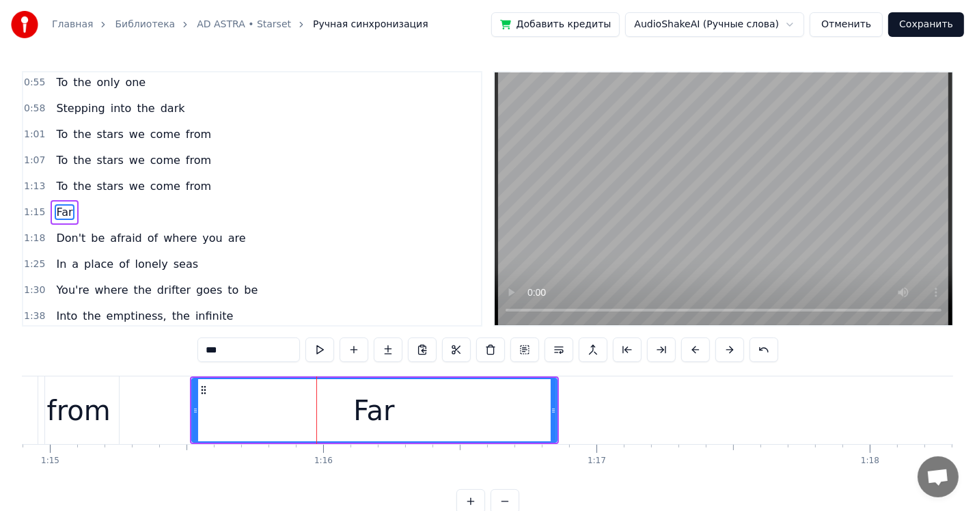
click at [295, 404] on div "Far" at bounding box center [375, 410] width 364 height 62
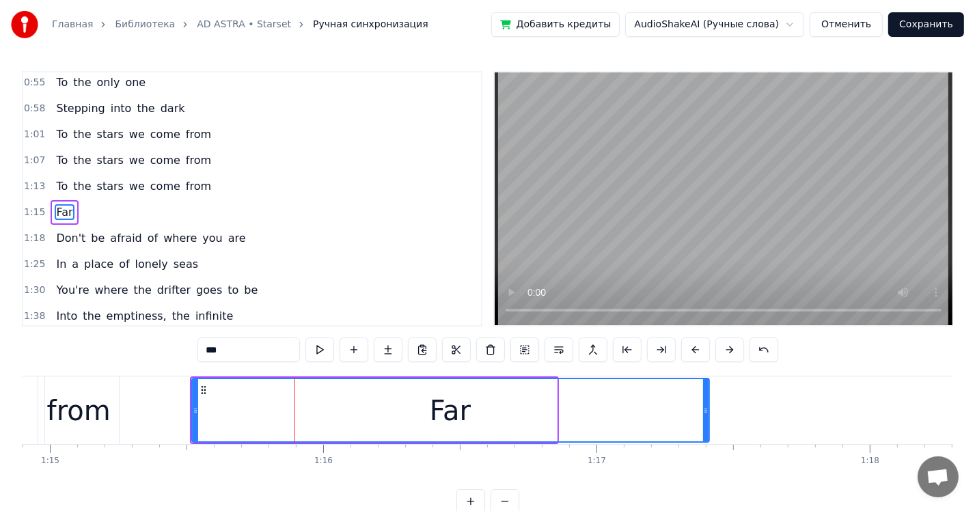
drag, startPoint x: 551, startPoint y: 403, endPoint x: 705, endPoint y: 383, distance: 154.4
click at [705, 383] on div at bounding box center [705, 410] width 5 height 62
click at [290, 423] on div "Far" at bounding box center [451, 410] width 517 height 62
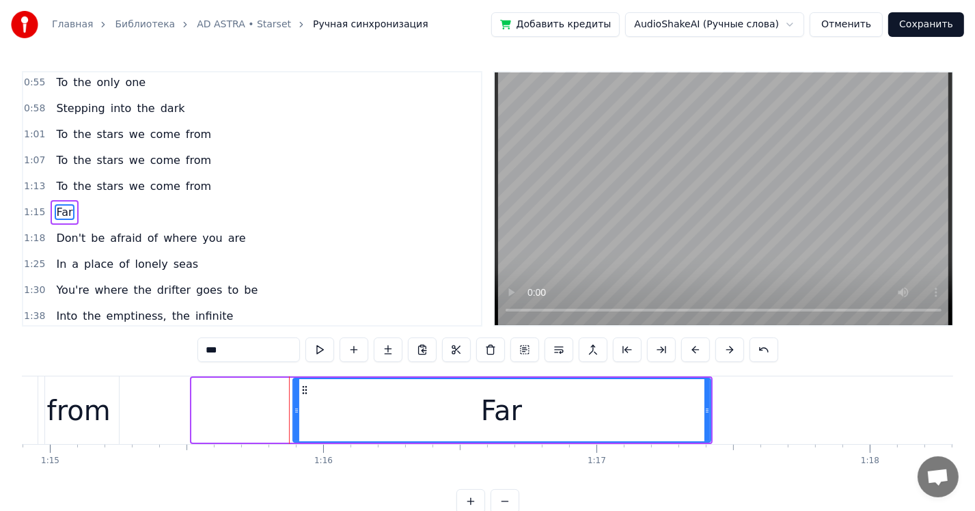
drag, startPoint x: 194, startPoint y: 413, endPoint x: 310, endPoint y: 413, distance: 116.2
click at [299, 413] on icon at bounding box center [296, 410] width 5 height 11
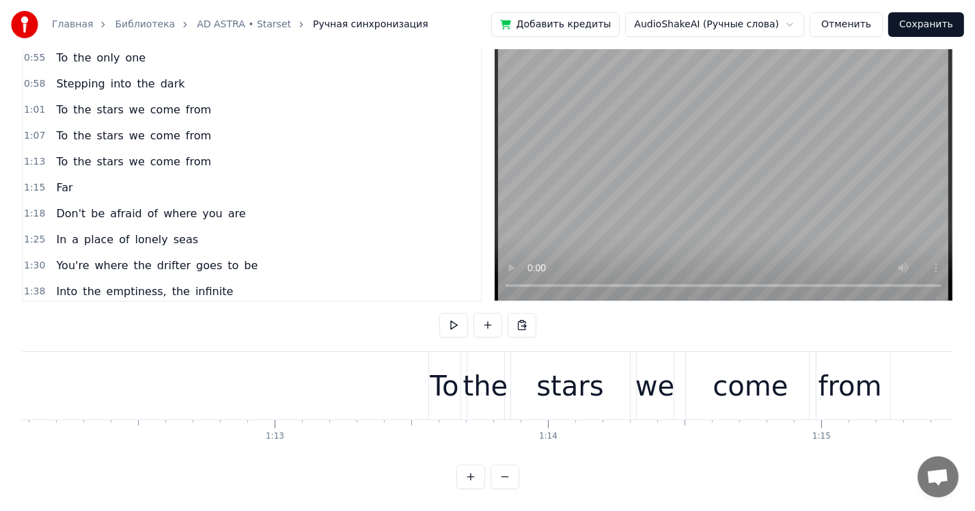
scroll to position [0, 19747]
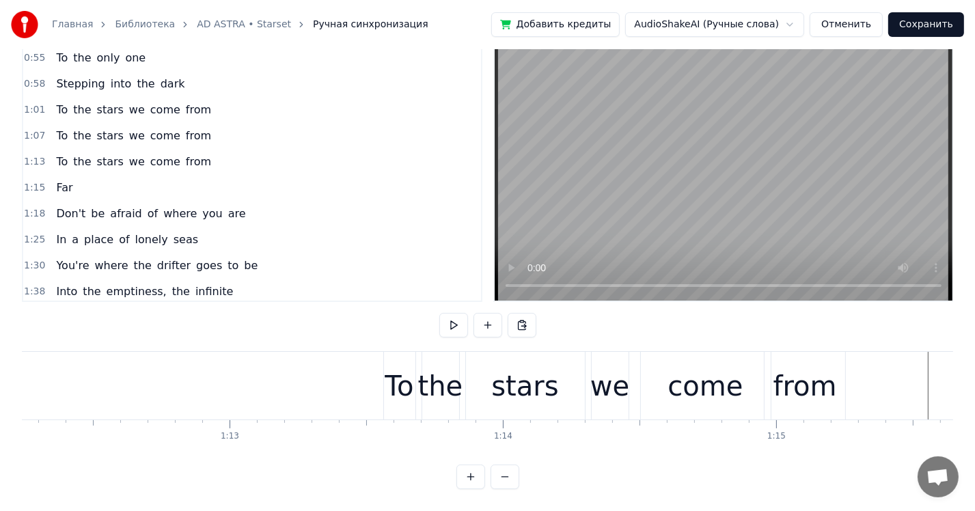
click at [772, 370] on div "from" at bounding box center [805, 386] width 81 height 68
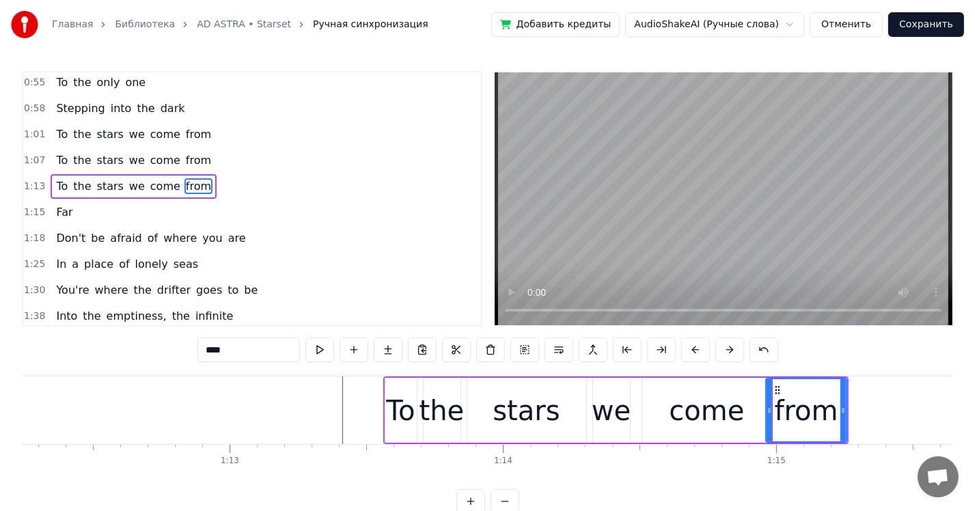
scroll to position [238, 0]
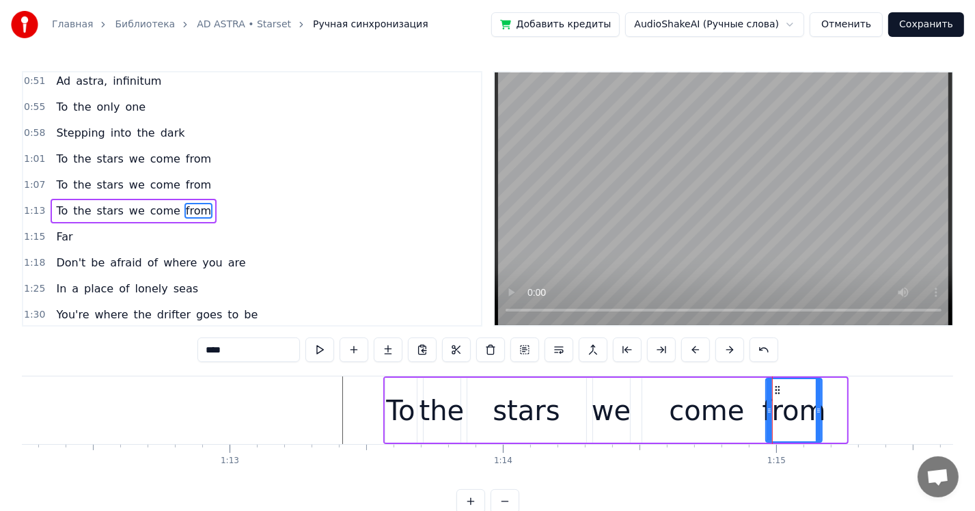
drag, startPoint x: 842, startPoint y: 405, endPoint x: 817, endPoint y: 405, distance: 24.6
click at [817, 405] on icon at bounding box center [818, 410] width 5 height 11
click at [713, 418] on div "come" at bounding box center [706, 410] width 75 height 41
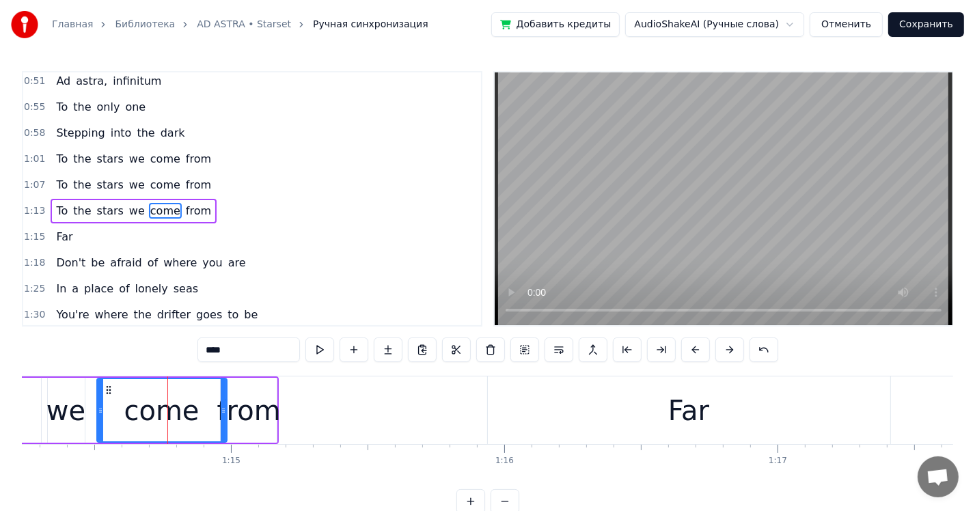
scroll to position [0, 20337]
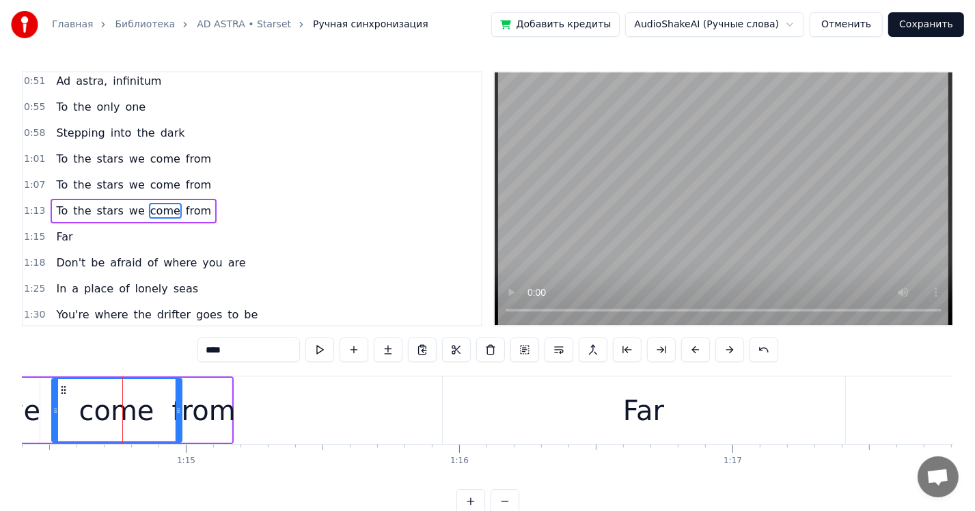
click at [610, 420] on div "Far" at bounding box center [644, 411] width 403 height 68
type input "***"
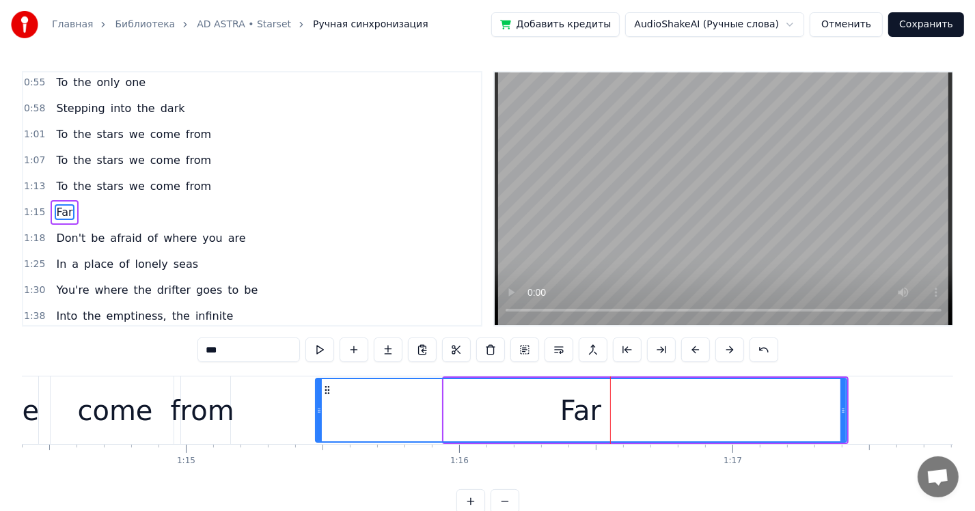
drag, startPoint x: 446, startPoint y: 418, endPoint x: 314, endPoint y: 412, distance: 132.0
click at [316, 412] on div at bounding box center [318, 410] width 5 height 62
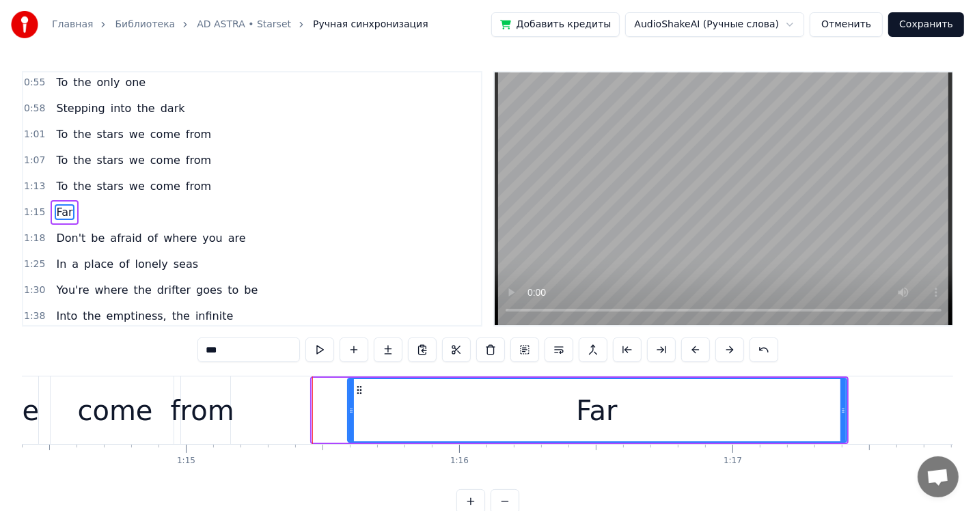
drag, startPoint x: 314, startPoint y: 412, endPoint x: 350, endPoint y: 415, distance: 35.6
click at [350, 415] on icon at bounding box center [351, 410] width 5 height 11
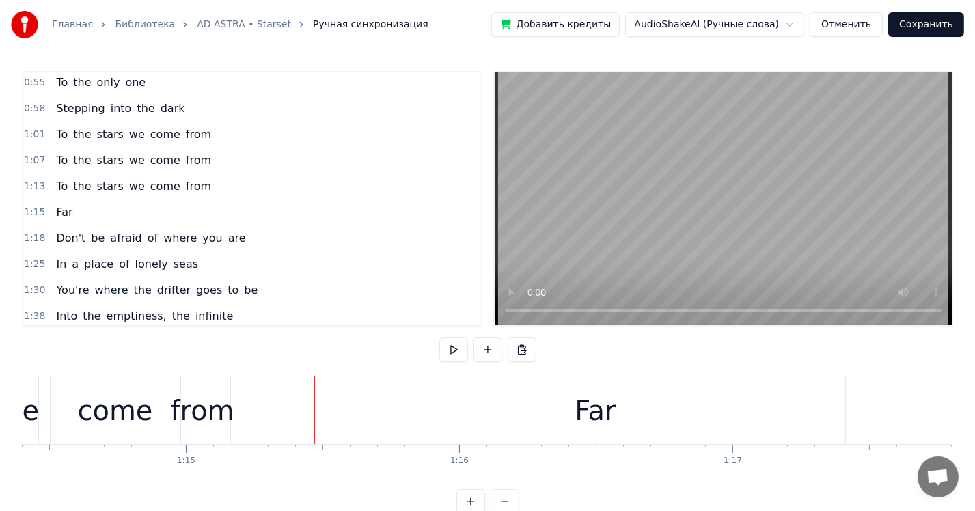
click at [497, 380] on div "Far" at bounding box center [595, 411] width 499 height 68
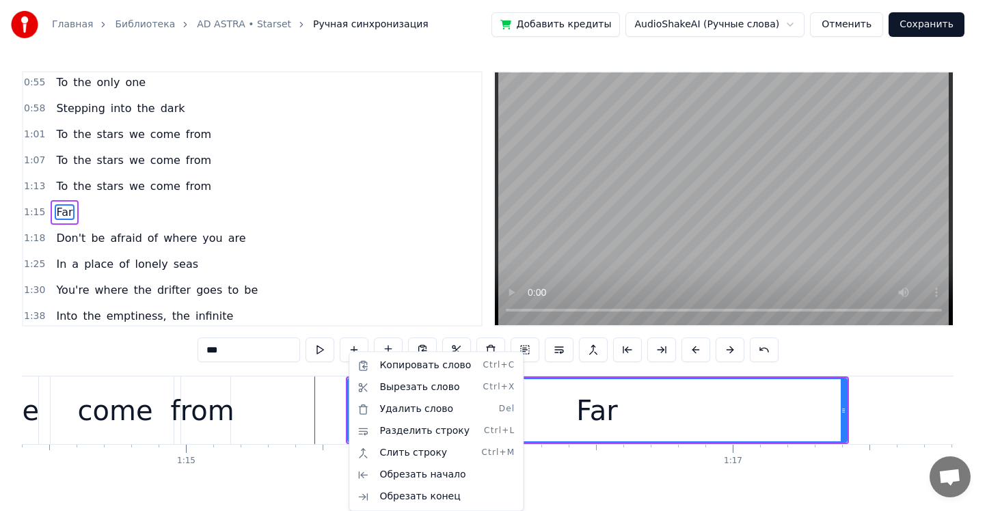
click at [254, 401] on html "Главная Библиотека AD ASTRA • Starset Ручная синхронизация Добавить кредиты Aud…" at bounding box center [493, 268] width 987 height 536
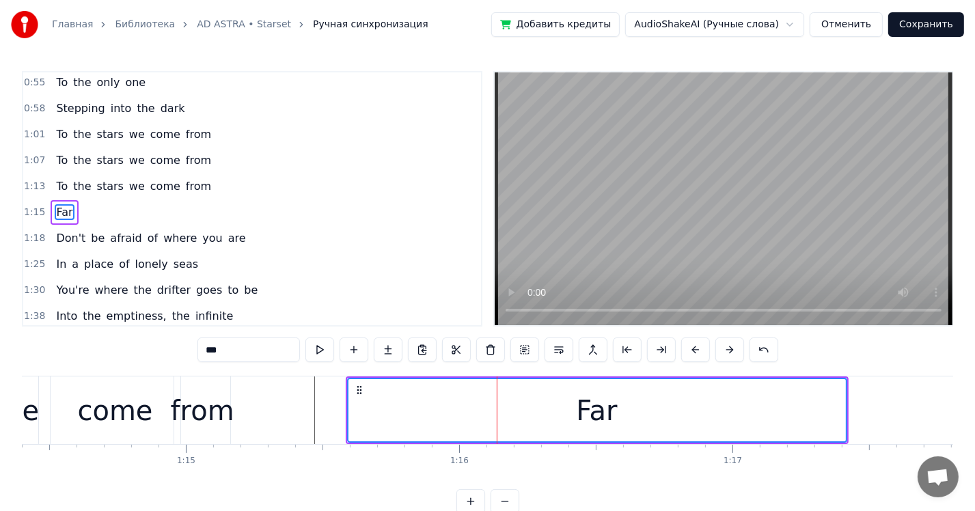
click at [135, 226] on div "Don't be afraid of where you are" at bounding box center [151, 238] width 200 height 25
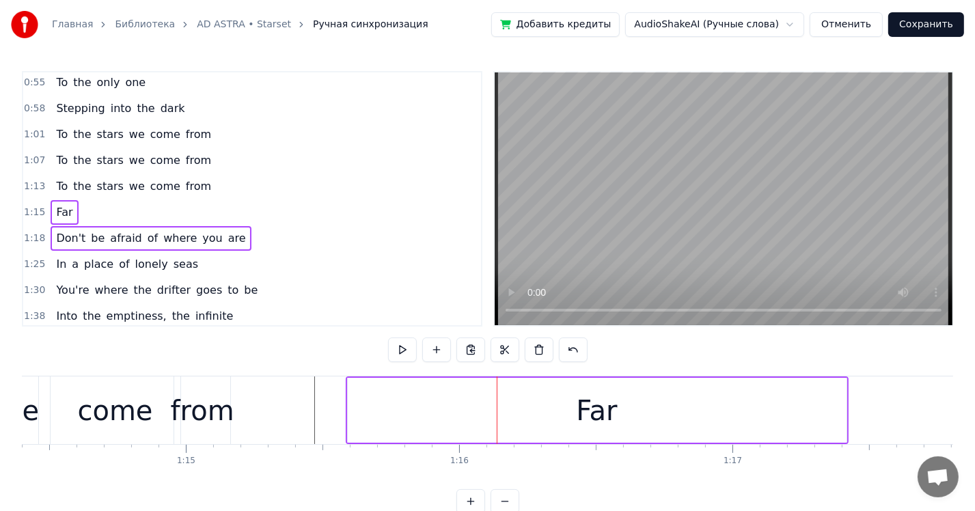
click at [221, 402] on div "from" at bounding box center [203, 410] width 64 height 41
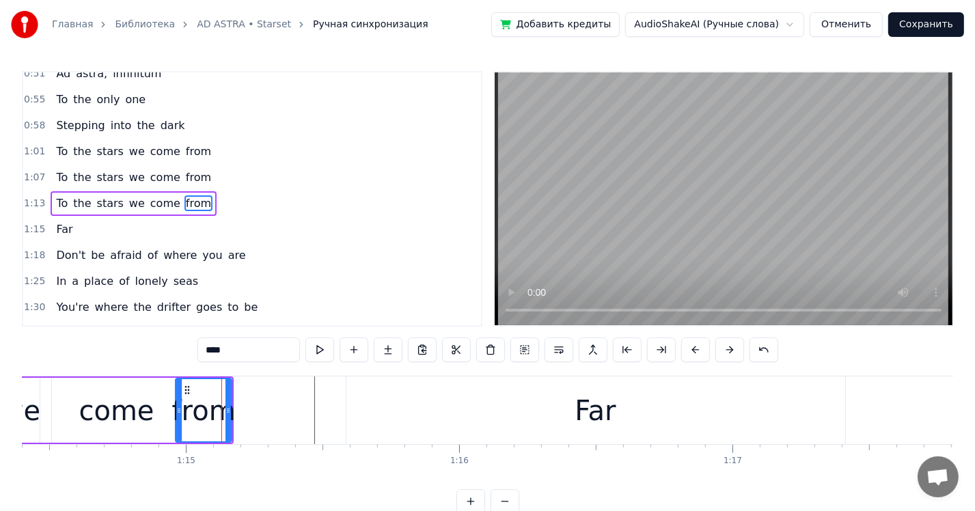
scroll to position [238, 0]
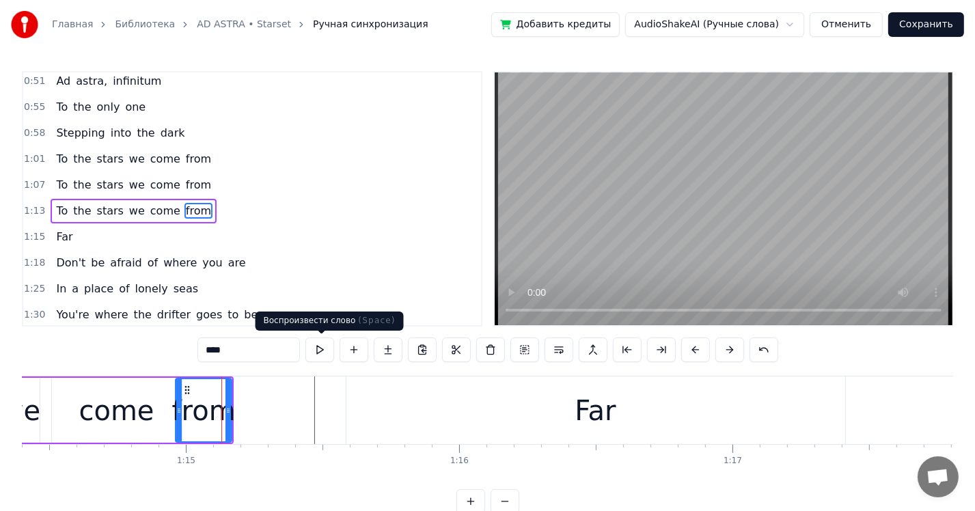
click at [314, 353] on button at bounding box center [319, 350] width 29 height 25
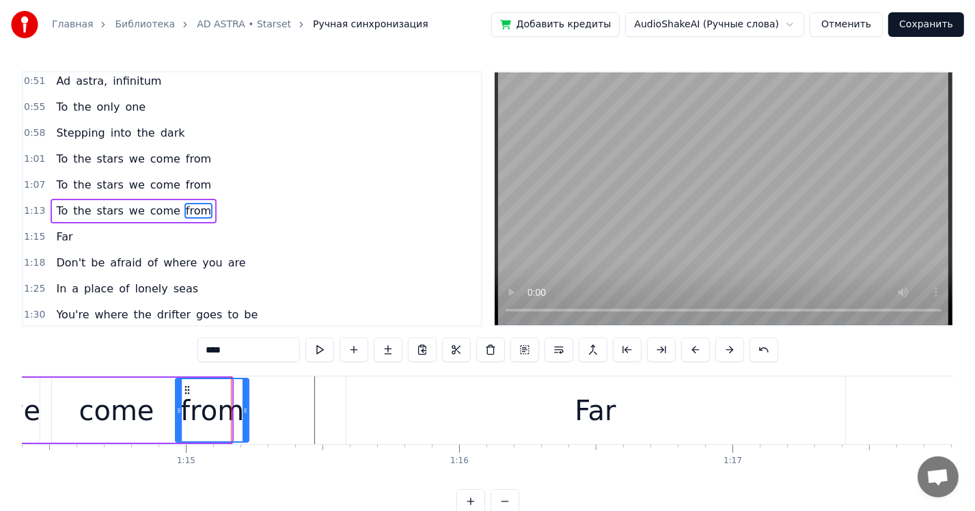
drag, startPoint x: 226, startPoint y: 402, endPoint x: 249, endPoint y: 403, distance: 22.6
click at [248, 403] on div at bounding box center [245, 410] width 5 height 62
drag, startPoint x: 249, startPoint y: 403, endPoint x: 258, endPoint y: 404, distance: 9.6
click at [258, 404] on div at bounding box center [260, 410] width 5 height 62
click at [251, 404] on div at bounding box center [253, 410] width 5 height 62
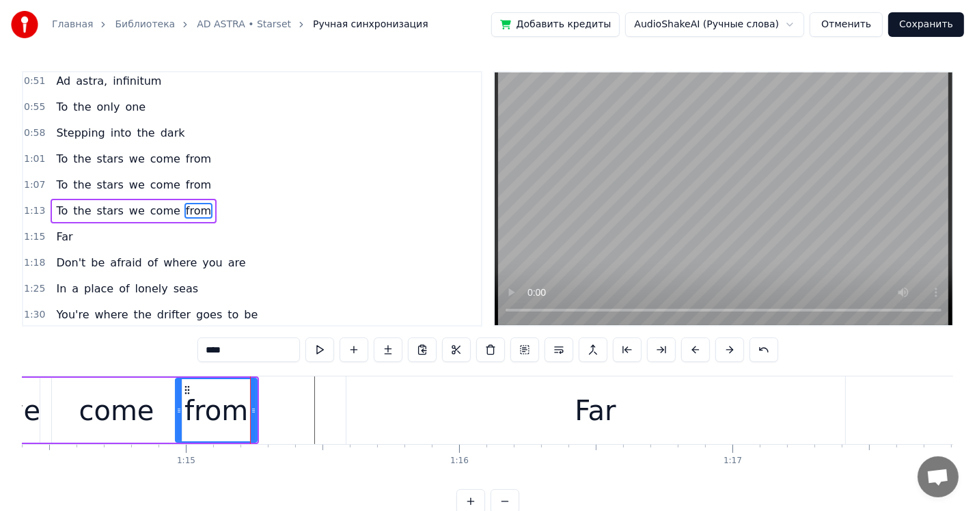
click at [368, 421] on div "Far" at bounding box center [595, 411] width 499 height 68
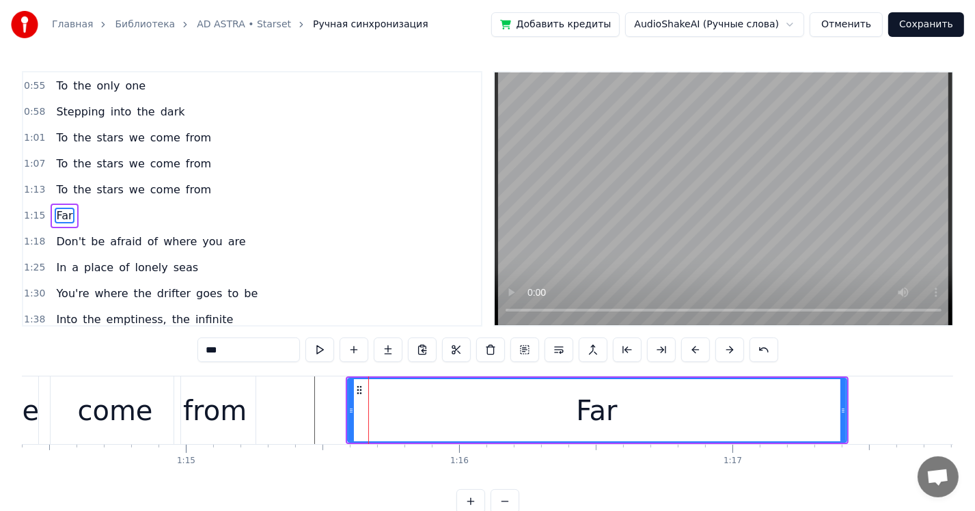
scroll to position [262, 0]
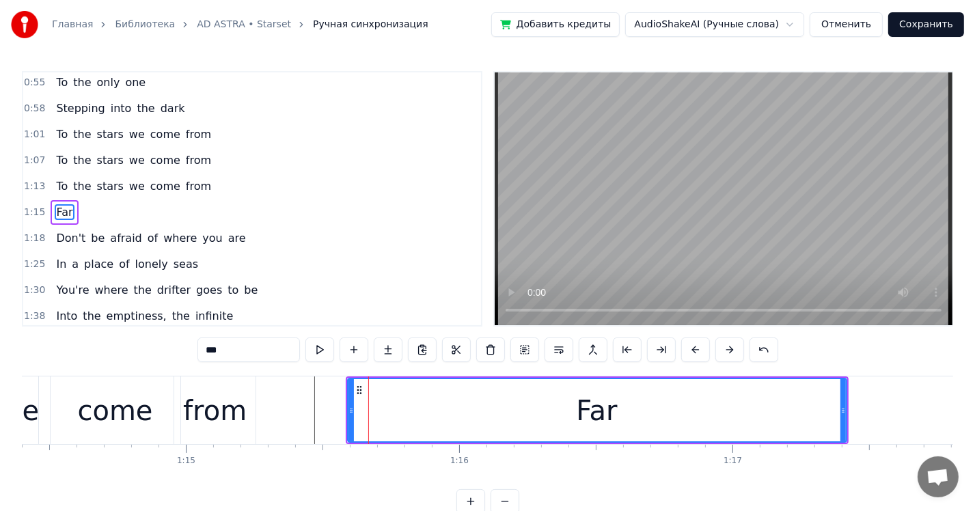
click at [194, 421] on div "from" at bounding box center [215, 410] width 64 height 41
type input "****"
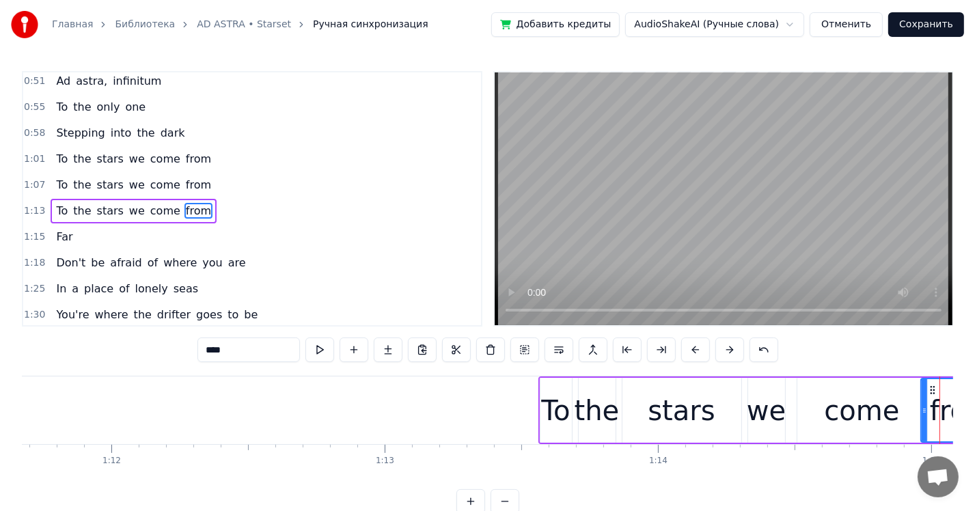
scroll to position [0, 19522]
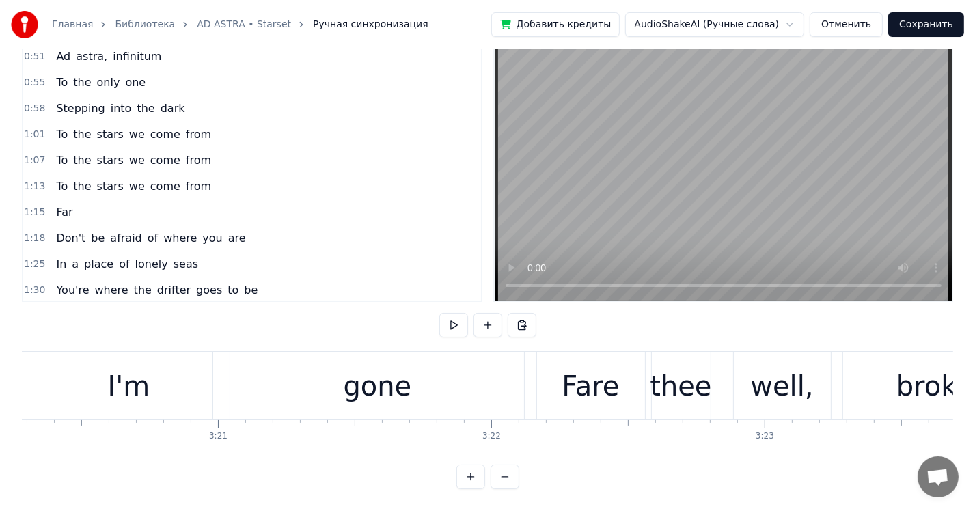
scroll to position [0, 54656]
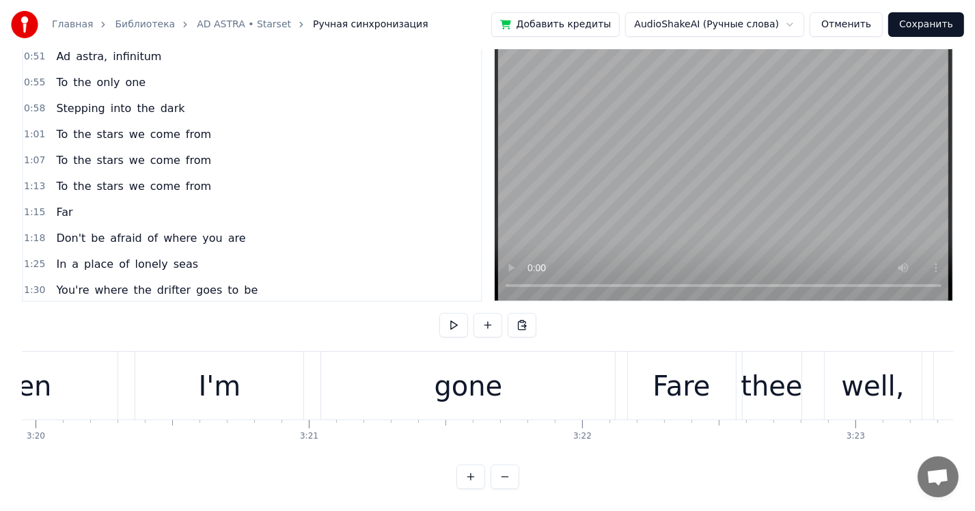
click at [536, 366] on div "gone" at bounding box center [468, 386] width 294 height 68
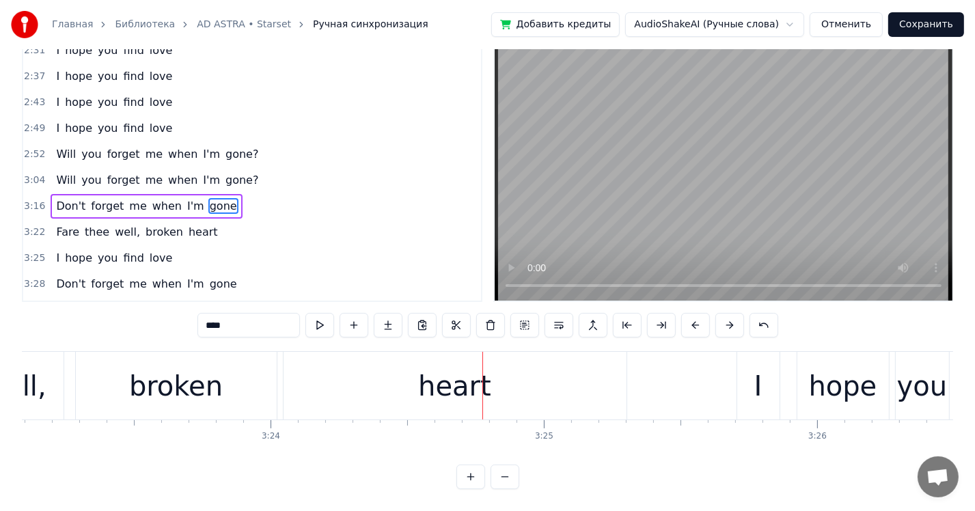
scroll to position [0, 55337]
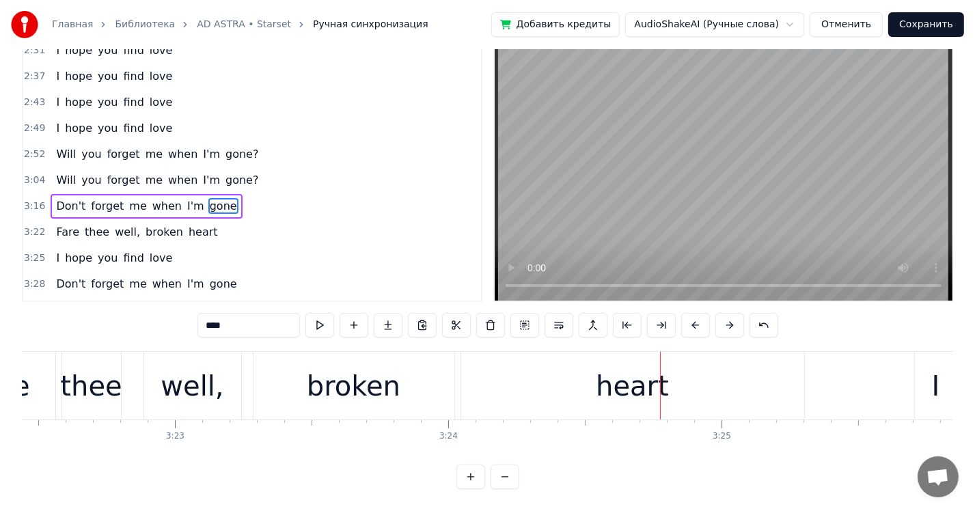
click at [254, 356] on div "broken" at bounding box center [354, 386] width 201 height 68
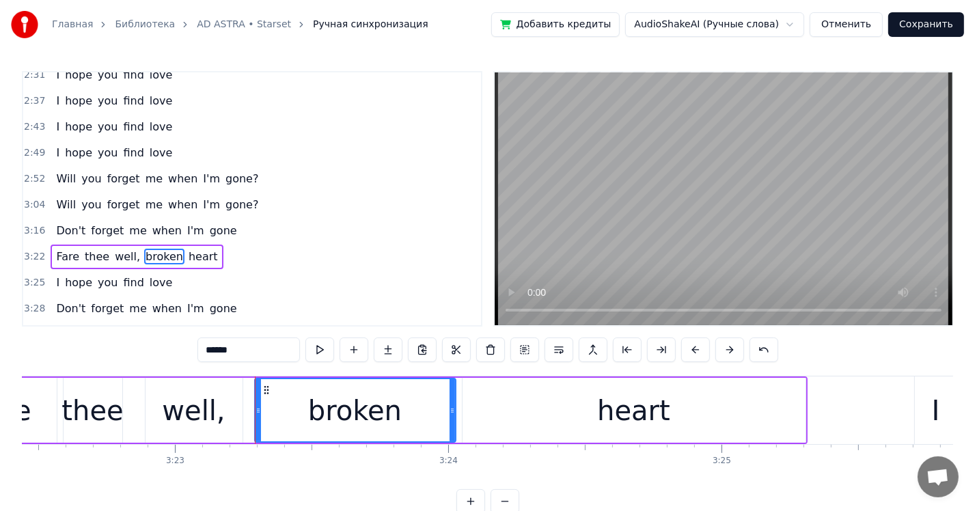
scroll to position [867, 0]
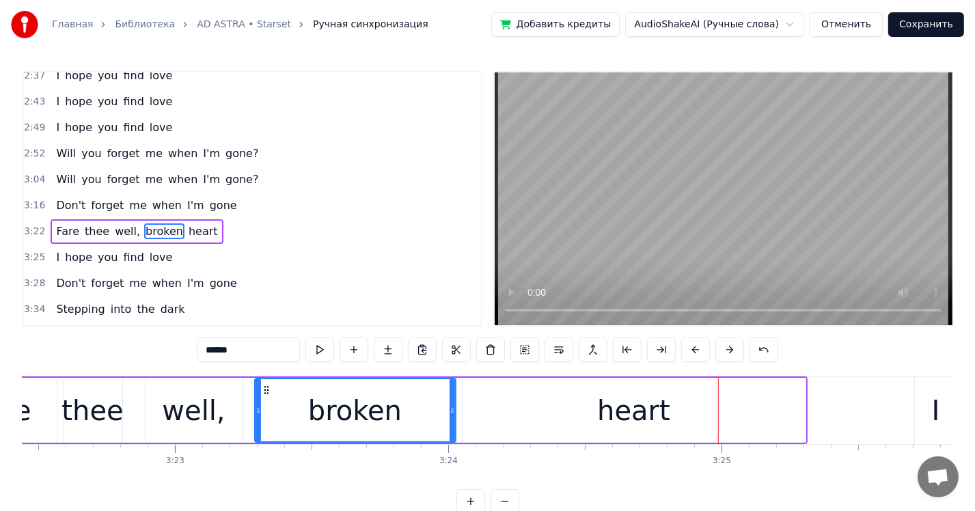
click at [115, 405] on div "thee" at bounding box center [93, 410] width 62 height 41
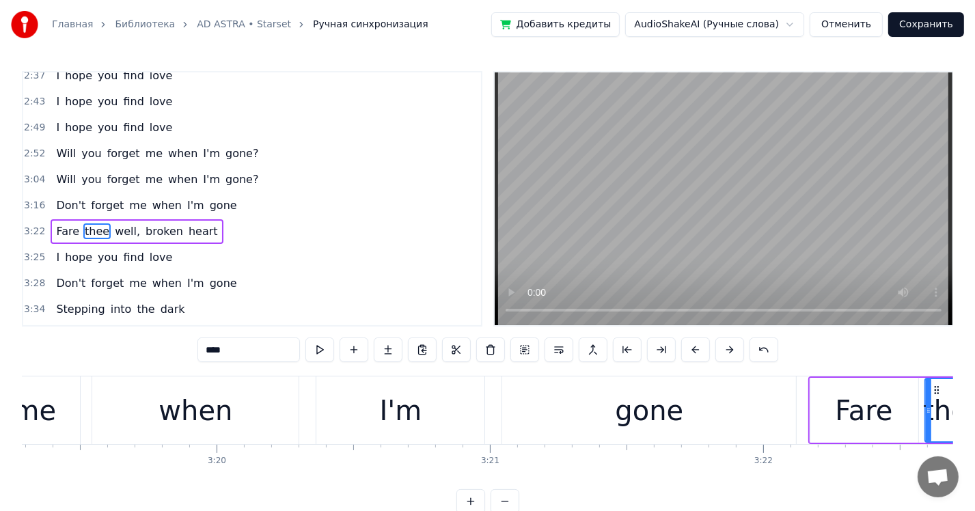
scroll to position [0, 54429]
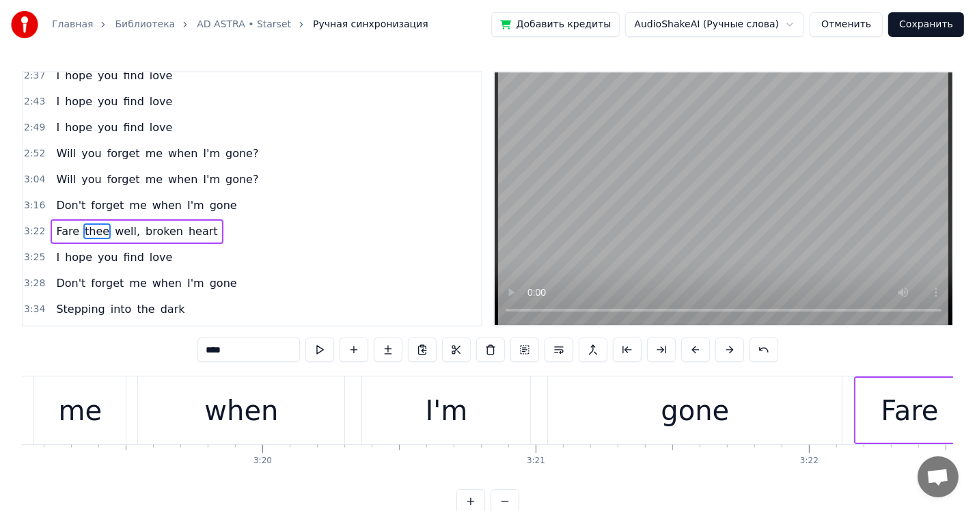
click at [433, 428] on div "I'm" at bounding box center [447, 410] width 42 height 41
type input "***"
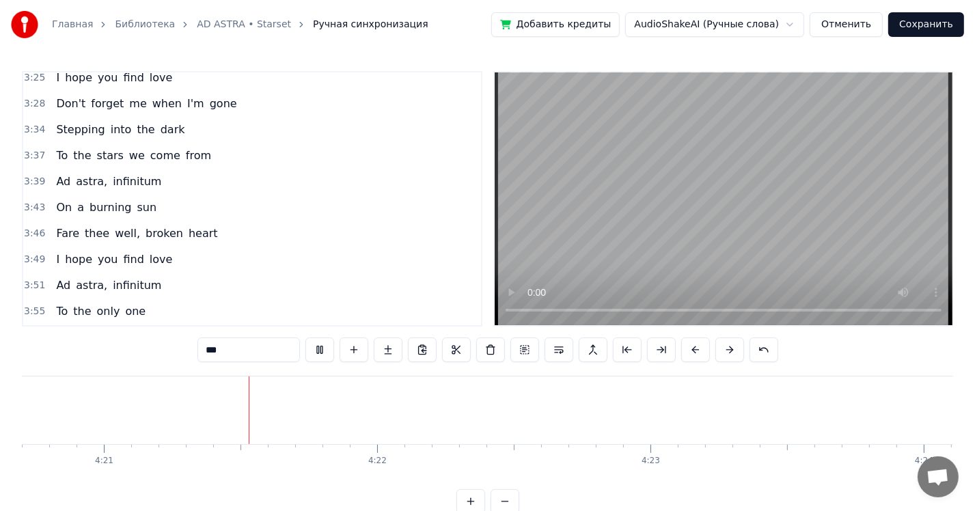
scroll to position [0, 71264]
click at [933, 24] on button "Сохранить" at bounding box center [926, 24] width 76 height 25
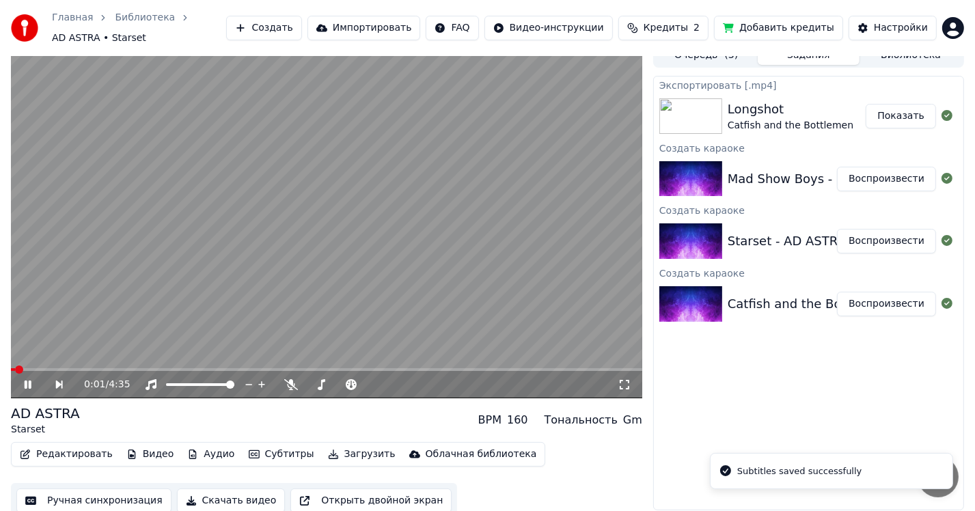
scroll to position [14, 0]
click at [202, 489] on button "Скачать видео" at bounding box center [231, 500] width 109 height 25
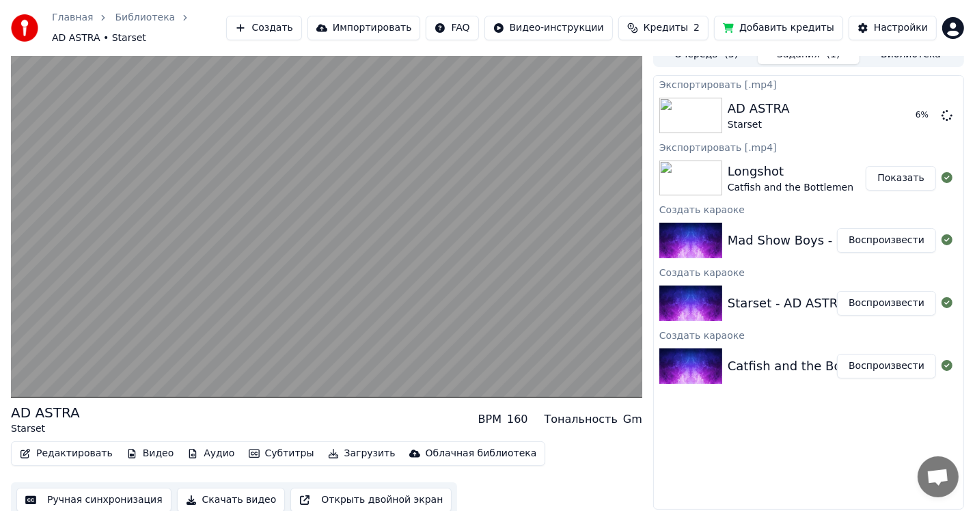
click at [802, 232] on div "Mad Show Boys - Я не ходил на карате" at bounding box center [852, 240] width 249 height 19
click at [856, 231] on button "Воспроизвести" at bounding box center [886, 240] width 99 height 25
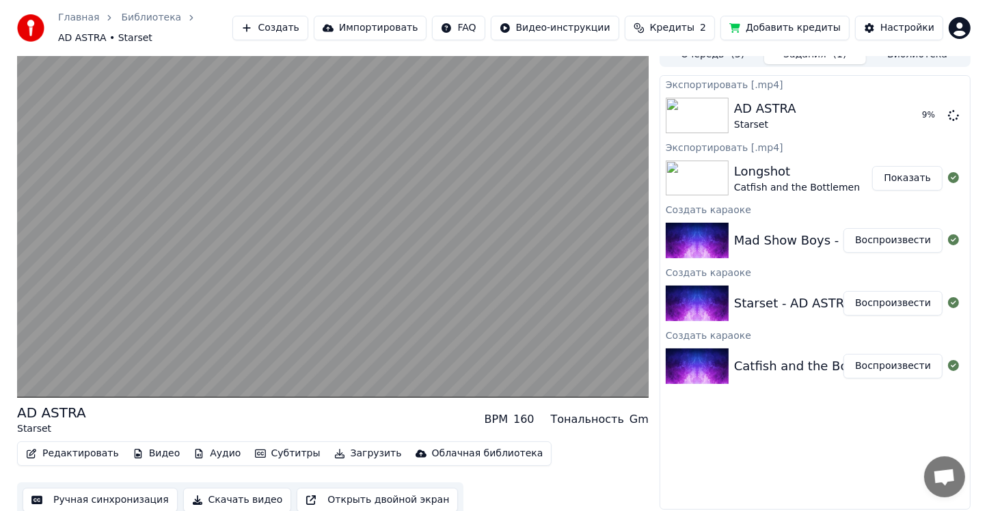
scroll to position [20, 0]
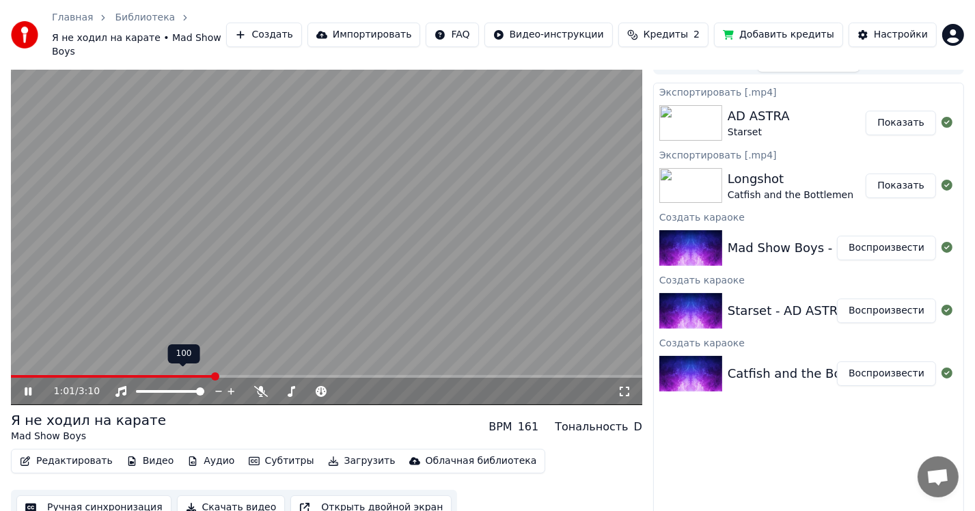
click at [176, 360] on div "100 100" at bounding box center [184, 353] width 32 height 19
click at [154, 375] on span at bounding box center [82, 376] width 143 height 3
click at [425, 375] on span at bounding box center [326, 376] width 631 height 3
click at [530, 375] on span at bounding box center [326, 376] width 631 height 3
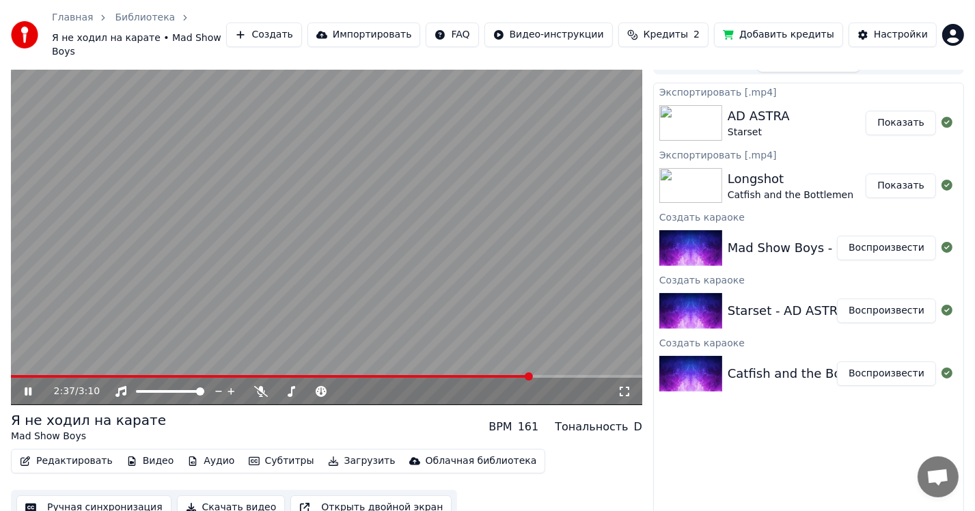
click at [569, 375] on span at bounding box center [326, 376] width 631 height 3
click at [25, 386] on icon at bounding box center [38, 391] width 32 height 11
click at [210, 495] on button "Скачать видео" at bounding box center [231, 507] width 109 height 25
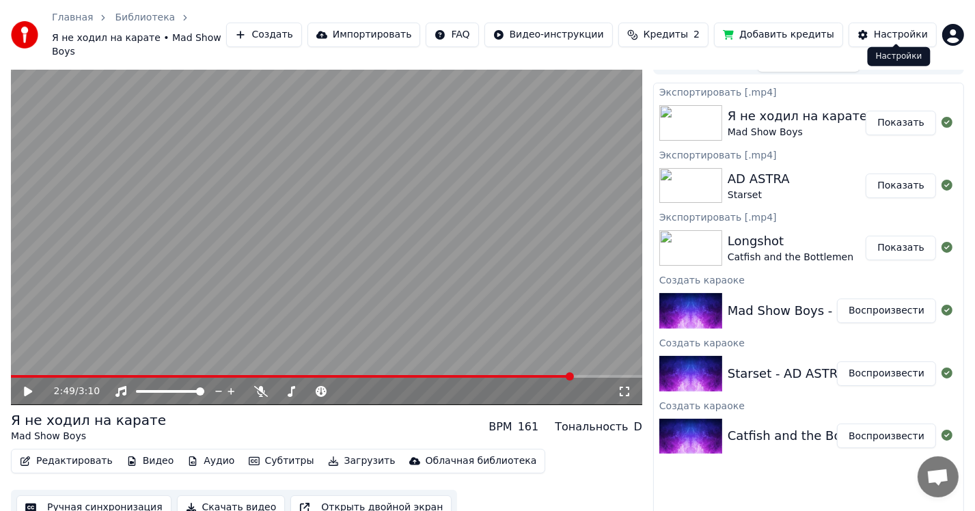
click at [947, 32] on html "Главная Библиотека Я не ходил на карате • Mad Show Boys Создать Импортировать F…" at bounding box center [487, 235] width 975 height 511
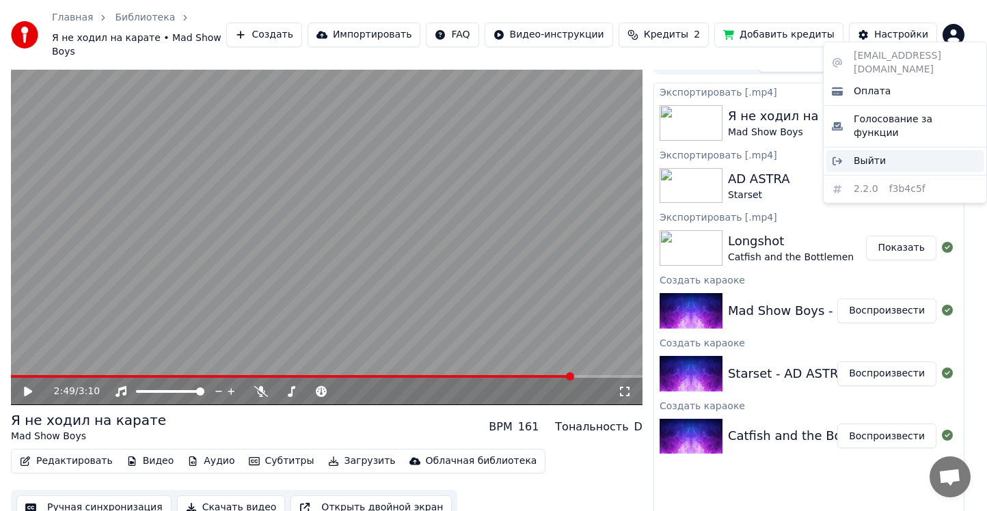
click at [882, 150] on div "Выйти" at bounding box center [904, 161] width 157 height 22
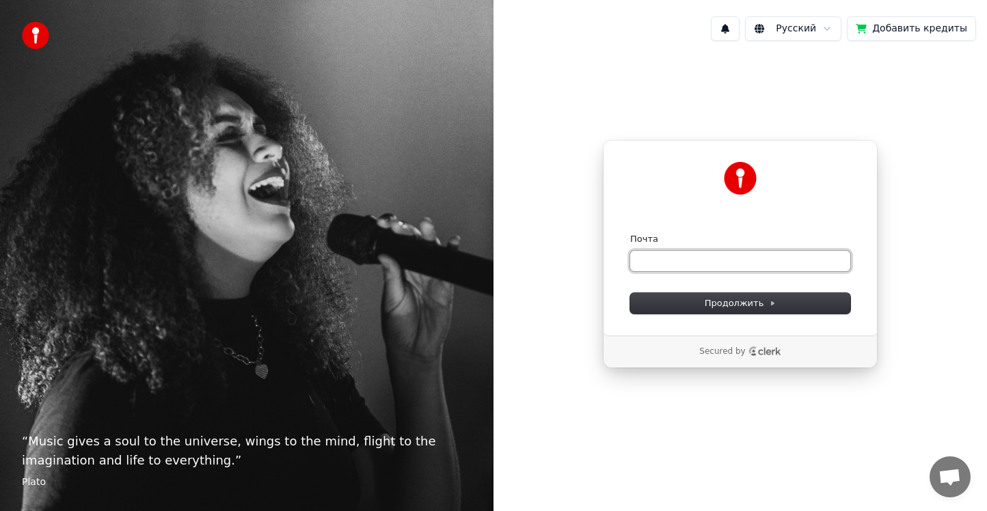
click at [695, 262] on input "Почта" at bounding box center [740, 261] width 220 height 21
paste input "**********"
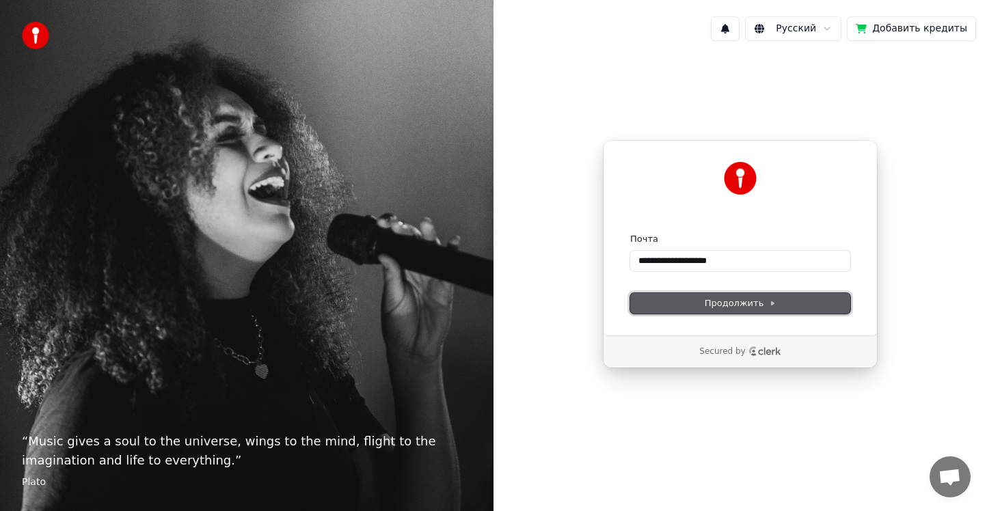
click at [724, 299] on span "Продолжить" at bounding box center [741, 303] width 72 height 12
type input "**********"
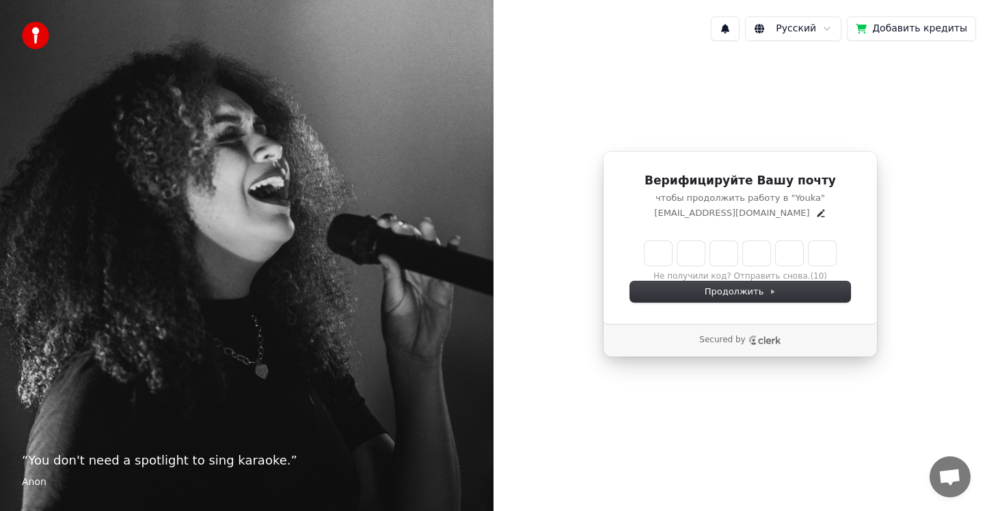
click at [653, 254] on input "Enter verification code" at bounding box center [753, 253] width 219 height 25
paste input "******"
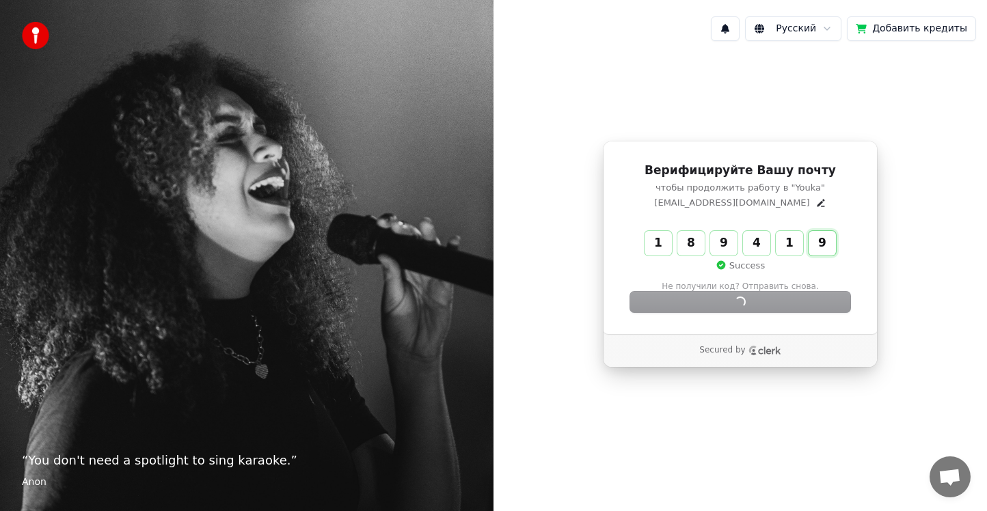
type input "******"
